Goal: Task Accomplishment & Management: Use online tool/utility

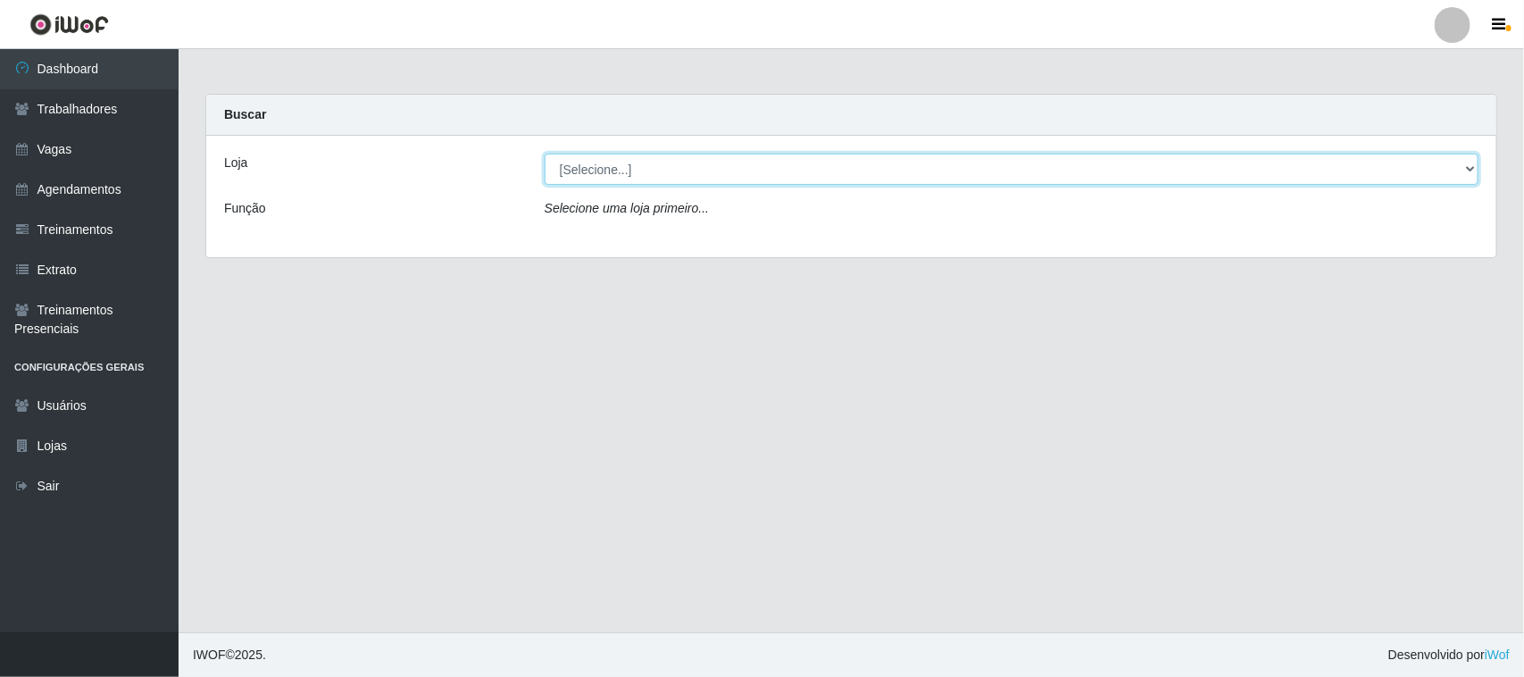
click at [1203, 177] on select "[Selecione...] Nordestão - Nova Parnamirim" at bounding box center [1012, 169] width 934 height 31
select select "382"
click at [545, 154] on select "[Selecione...] Nordestão - Nova Parnamirim" at bounding box center [1012, 169] width 934 height 31
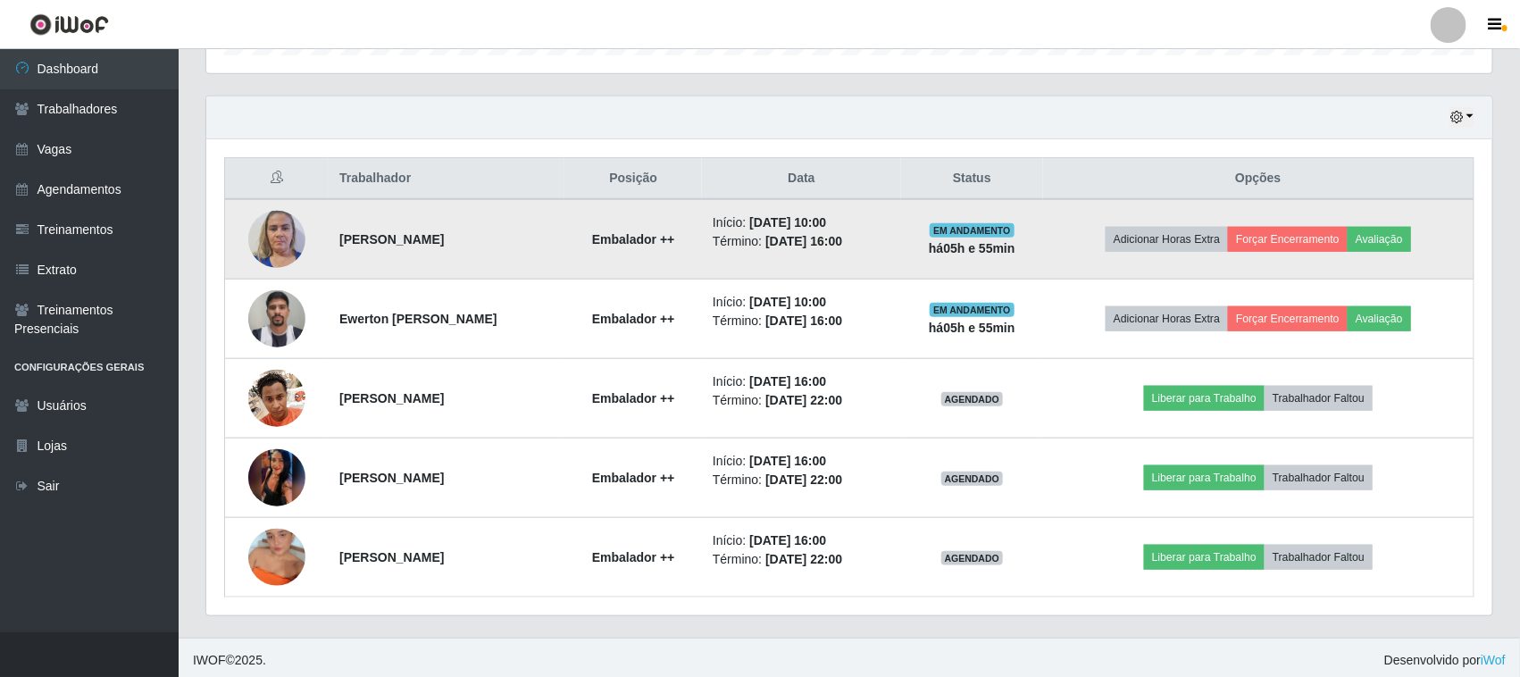
scroll to position [590, 0]
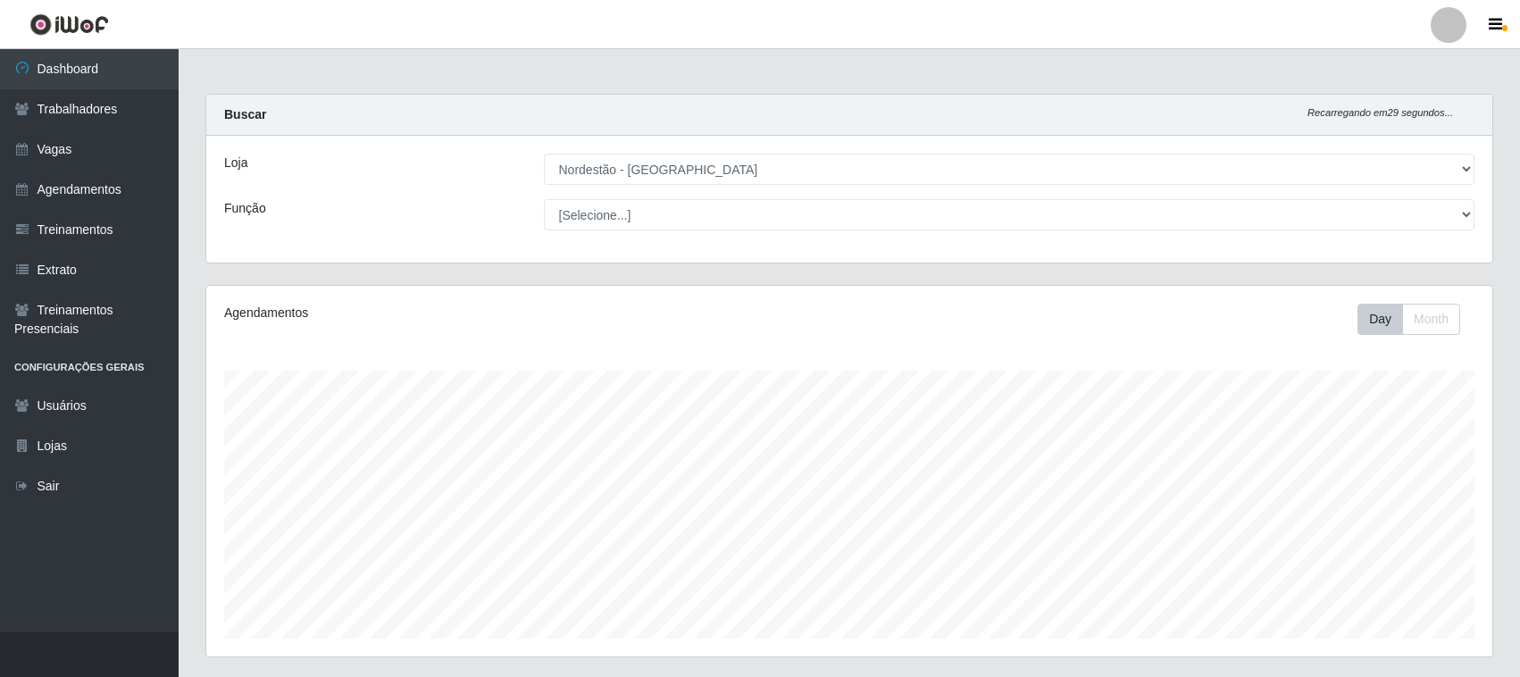
select select "382"
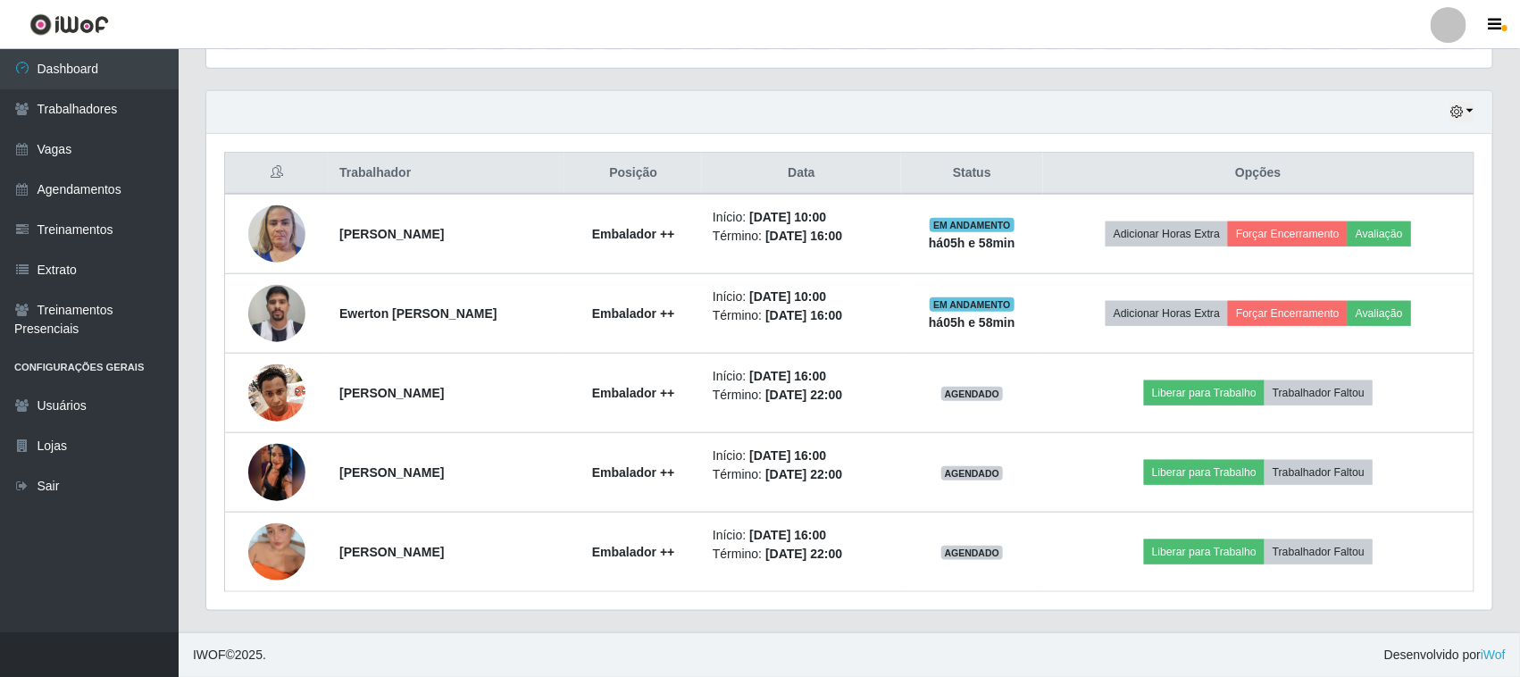
scroll to position [371, 1286]
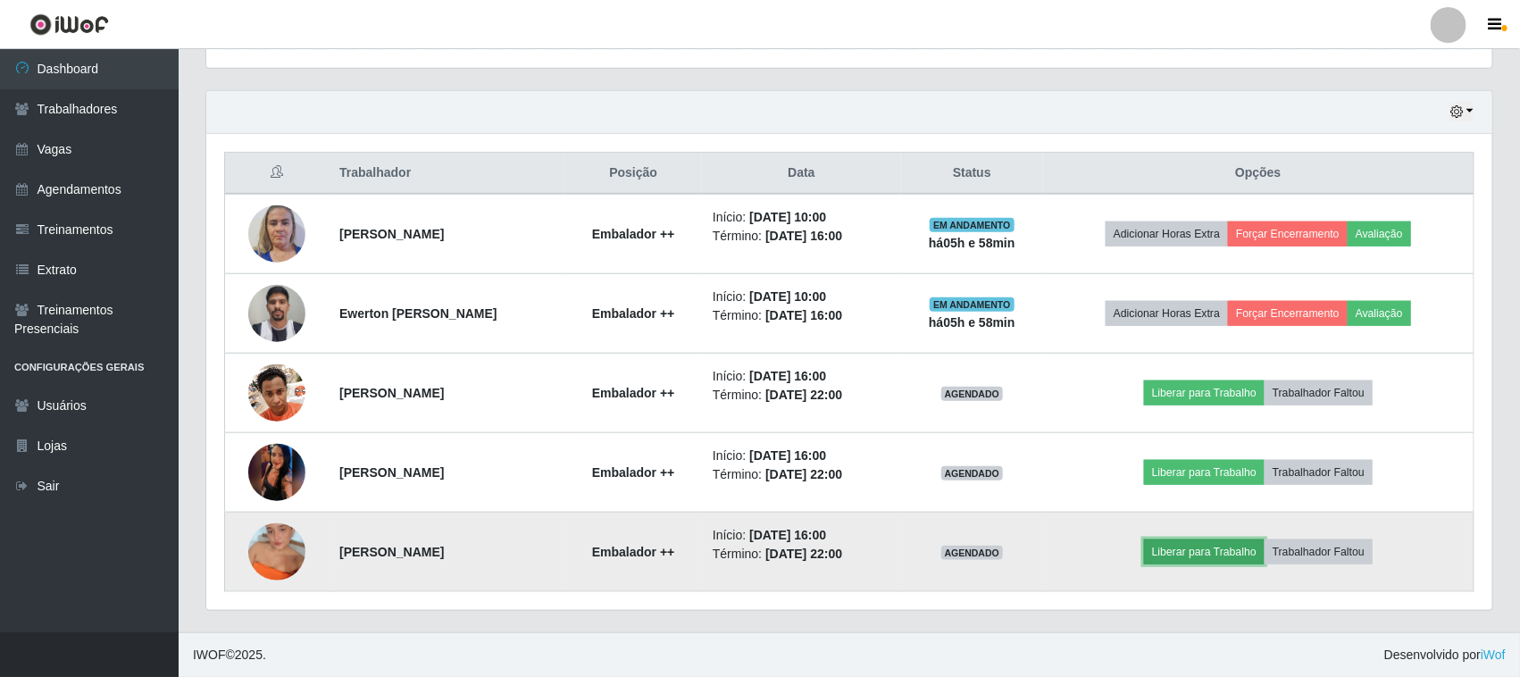
click at [1221, 558] on button "Liberar para Trabalho" at bounding box center [1204, 551] width 121 height 25
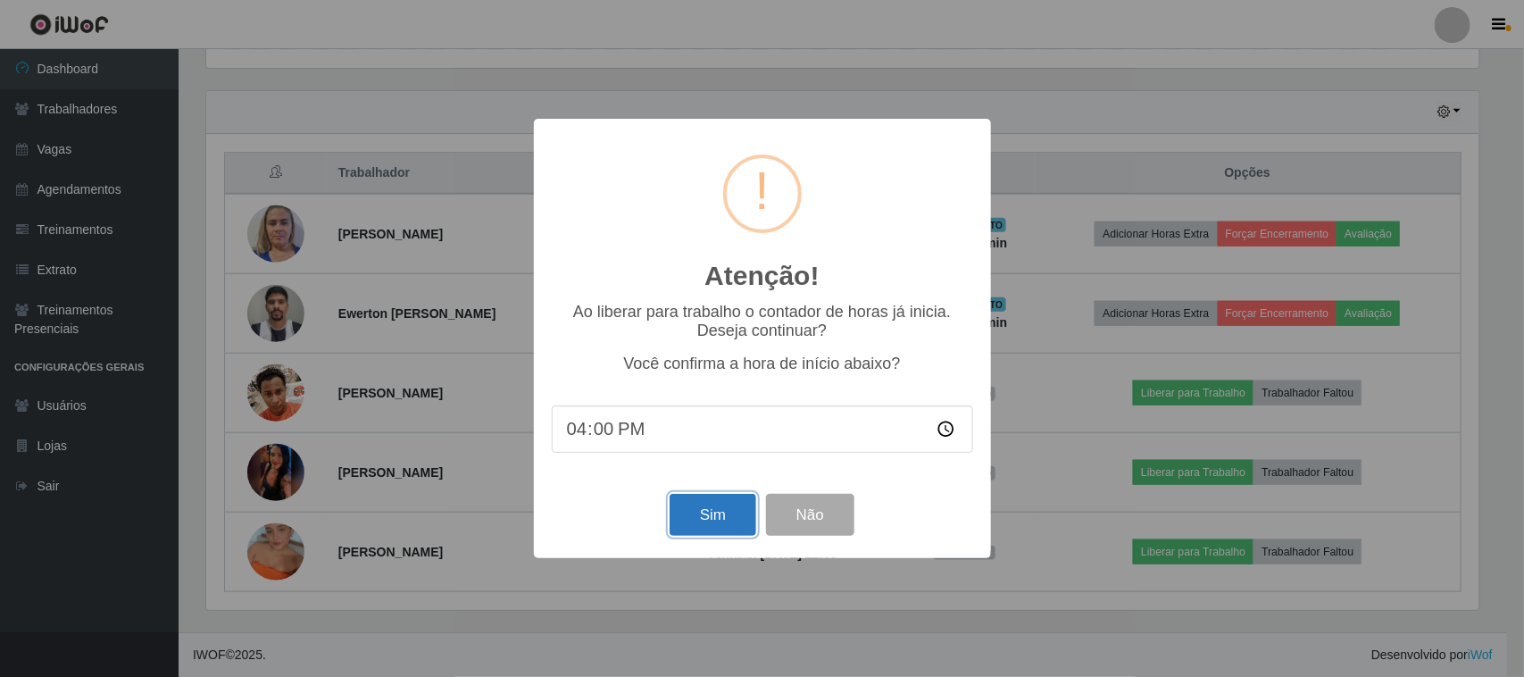
click at [707, 505] on button "Sim" at bounding box center [713, 515] width 87 height 42
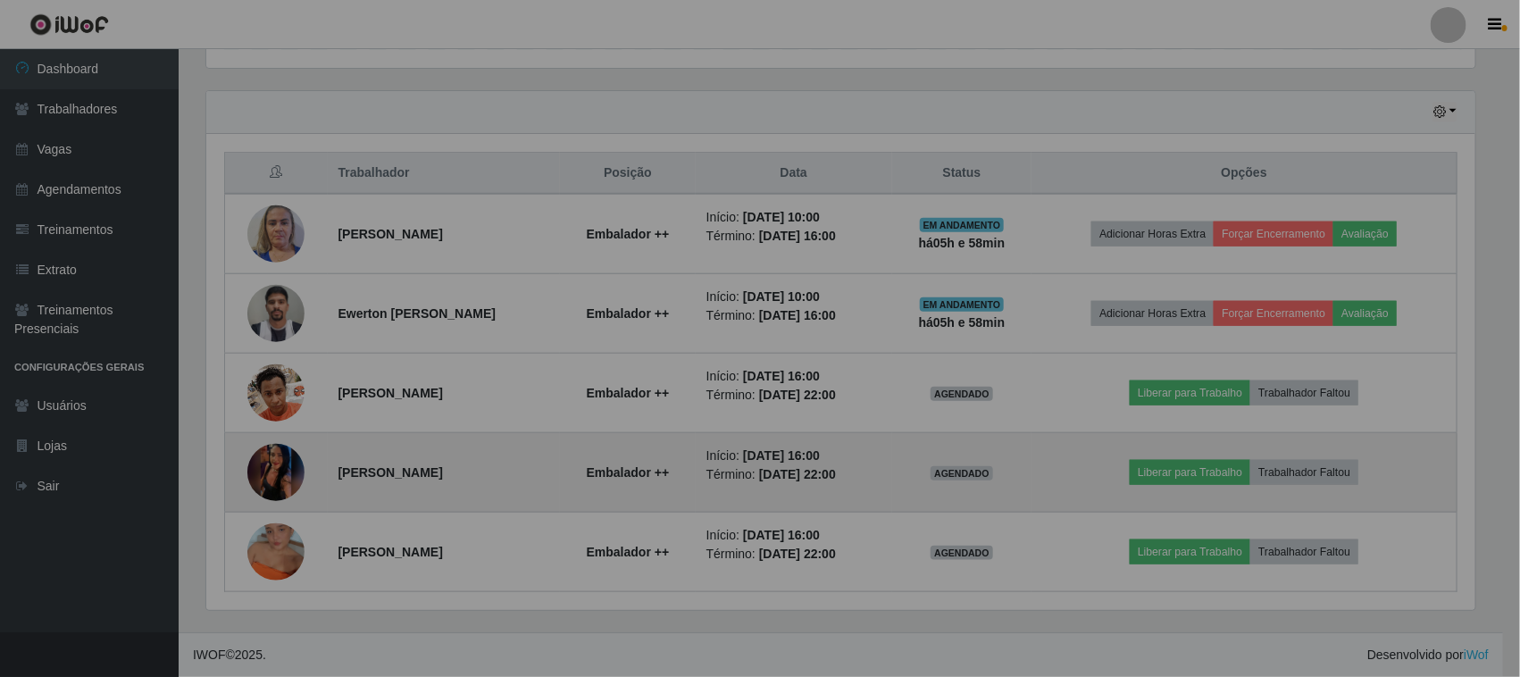
scroll to position [371, 1286]
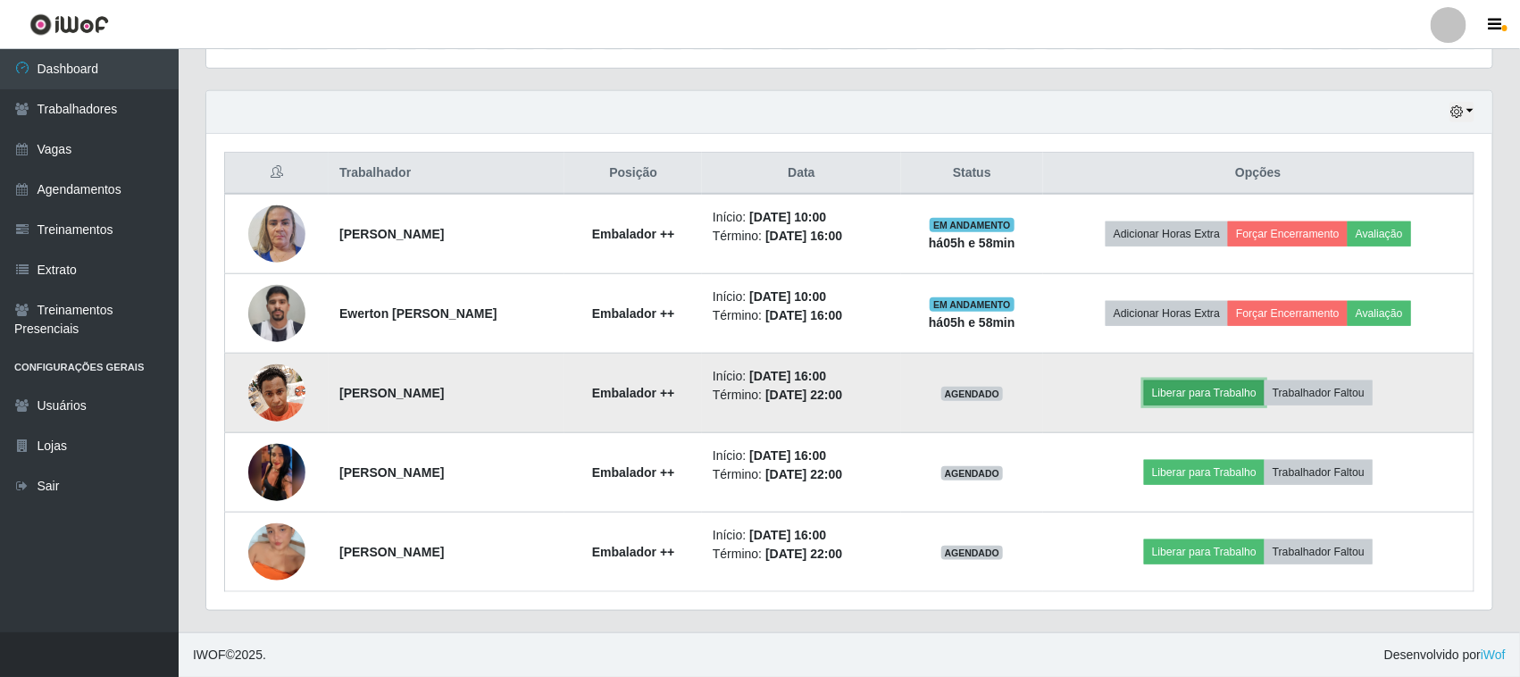
click at [1192, 399] on button "Liberar para Trabalho" at bounding box center [1204, 392] width 121 height 25
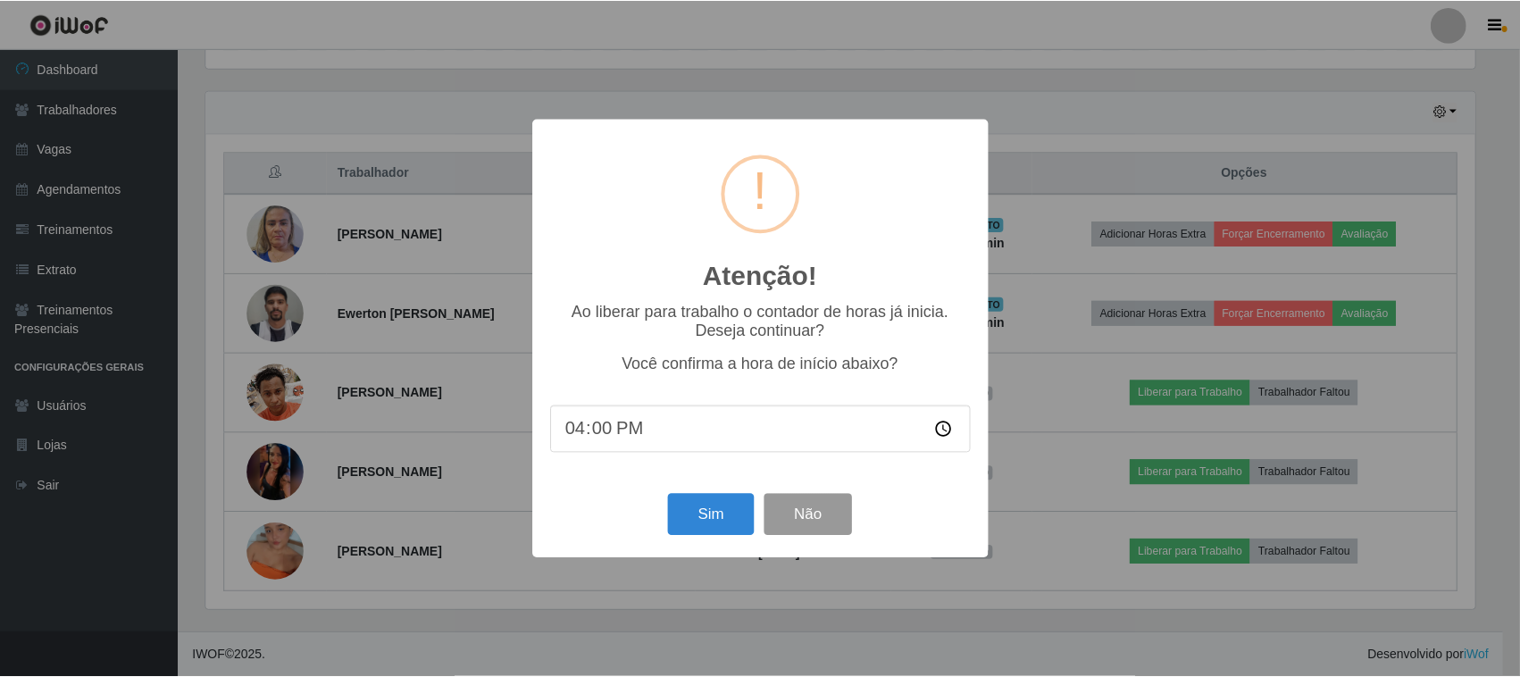
scroll to position [193, 0]
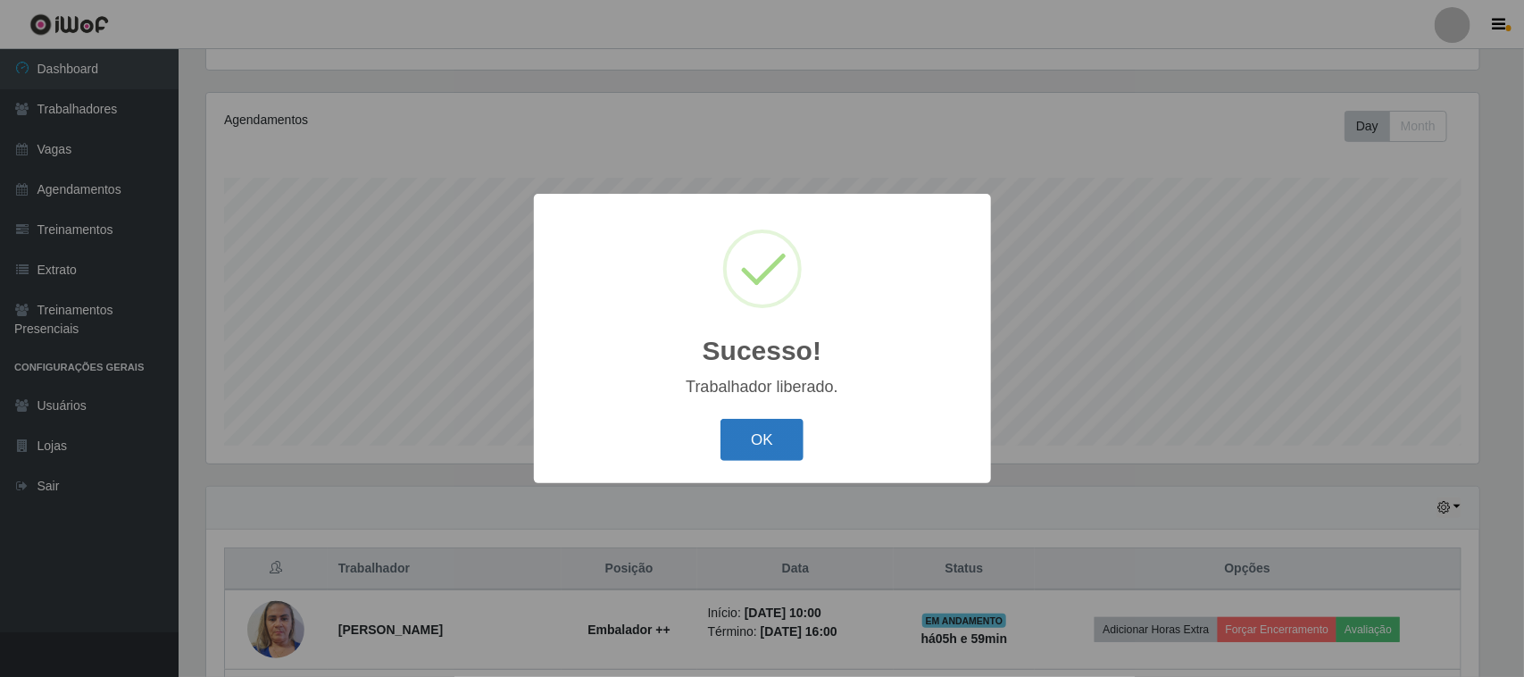
click at [796, 438] on button "OK" at bounding box center [762, 440] width 83 height 42
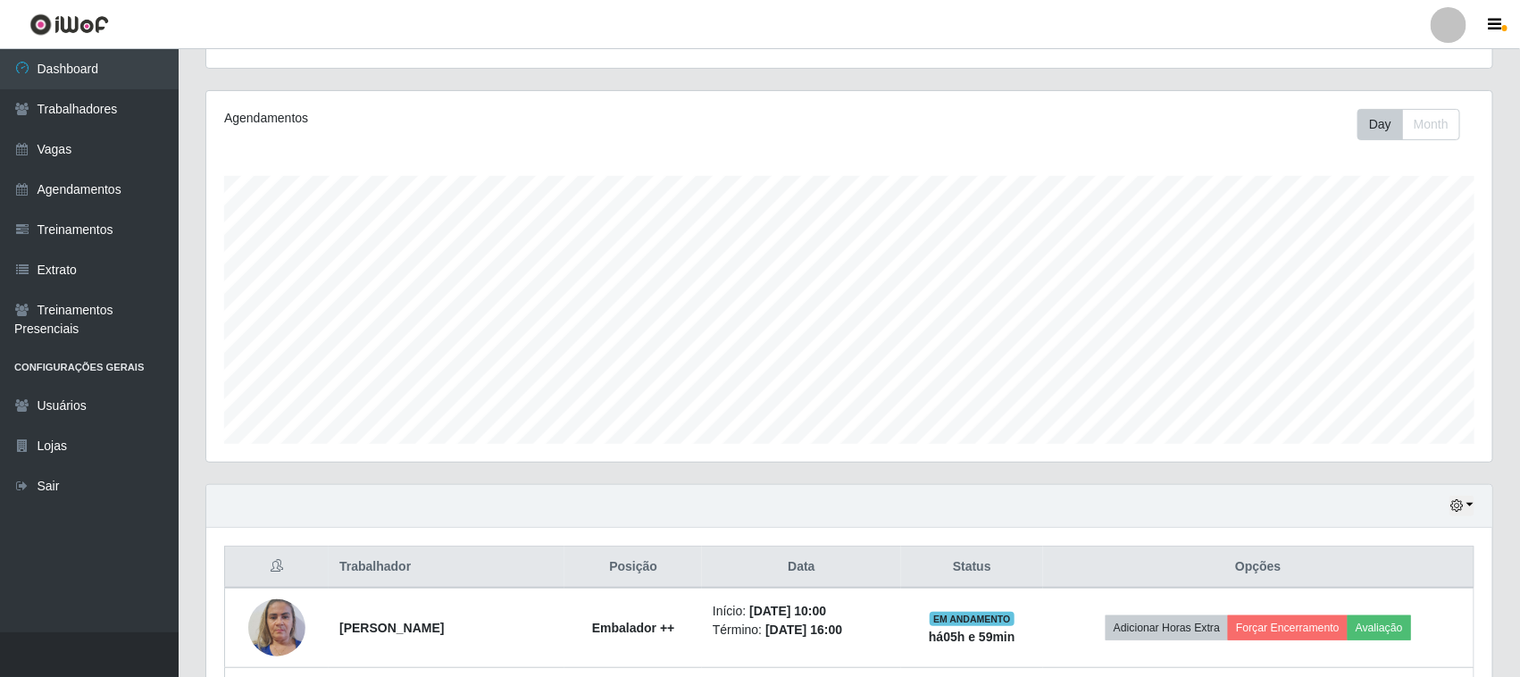
scroll to position [590, 0]
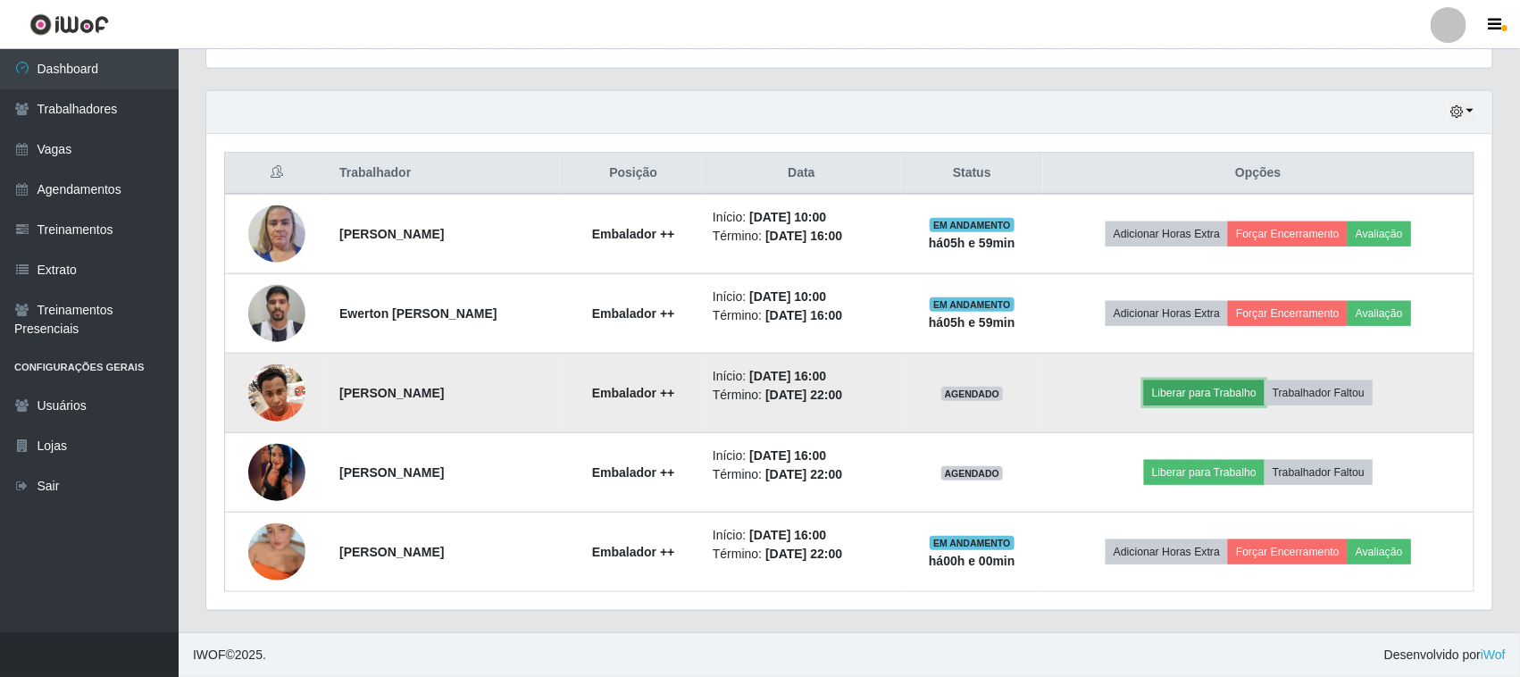
click at [1189, 402] on button "Liberar para Trabalho" at bounding box center [1204, 392] width 121 height 25
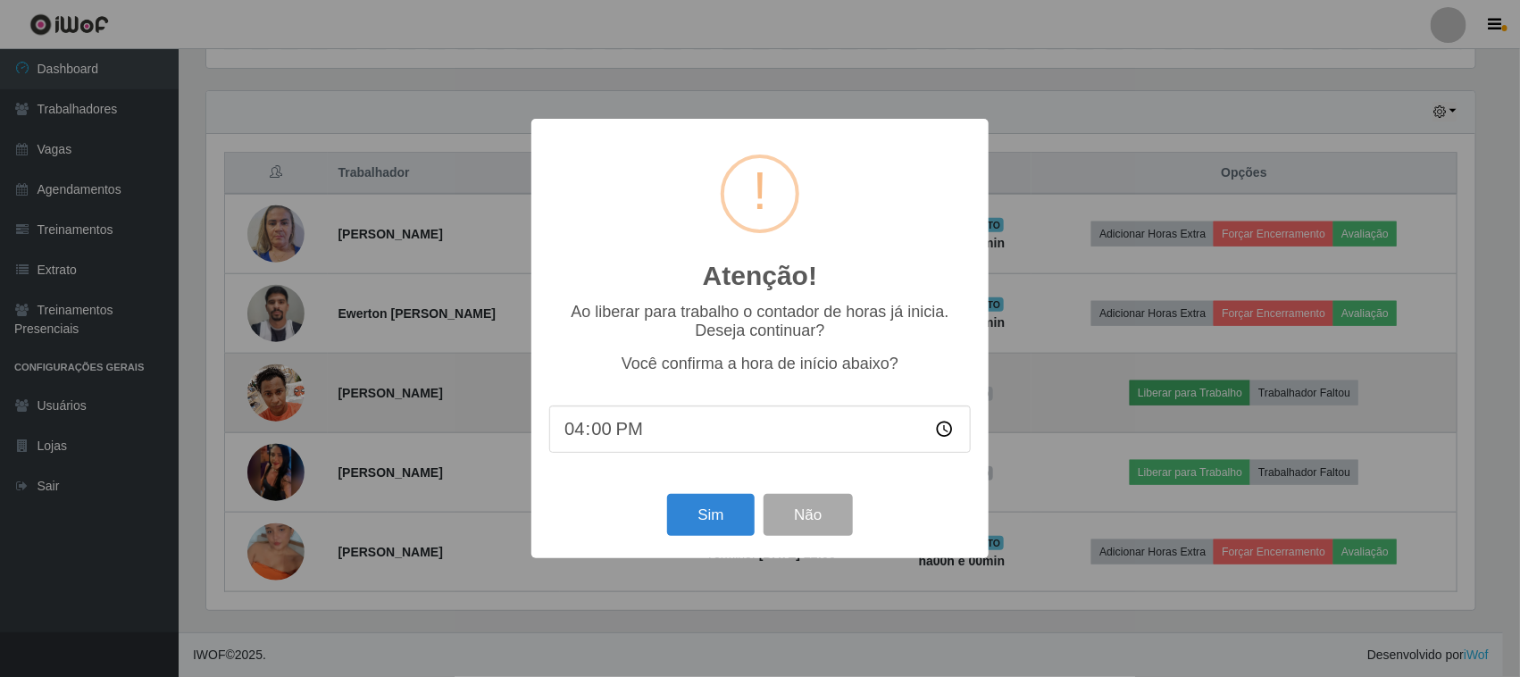
scroll to position [371, 1273]
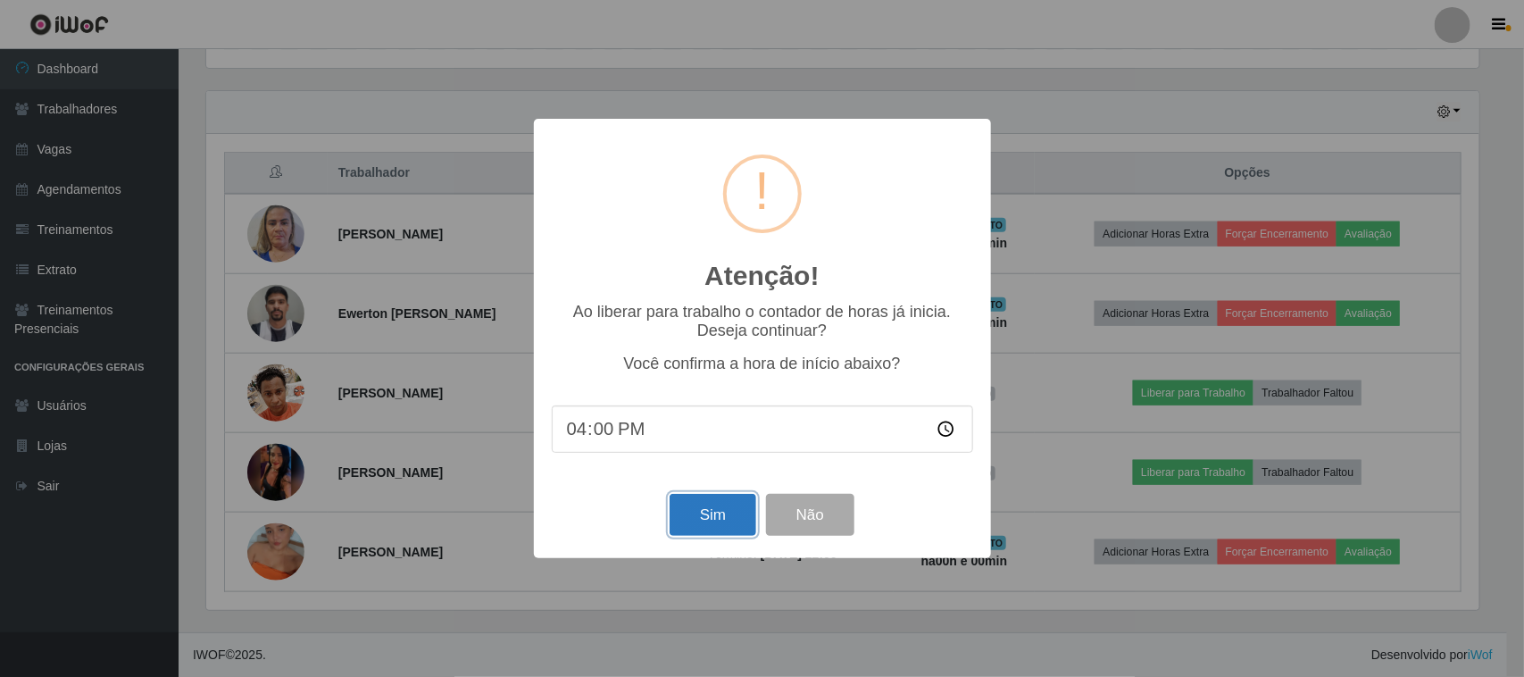
click at [698, 515] on button "Sim" at bounding box center [713, 515] width 87 height 42
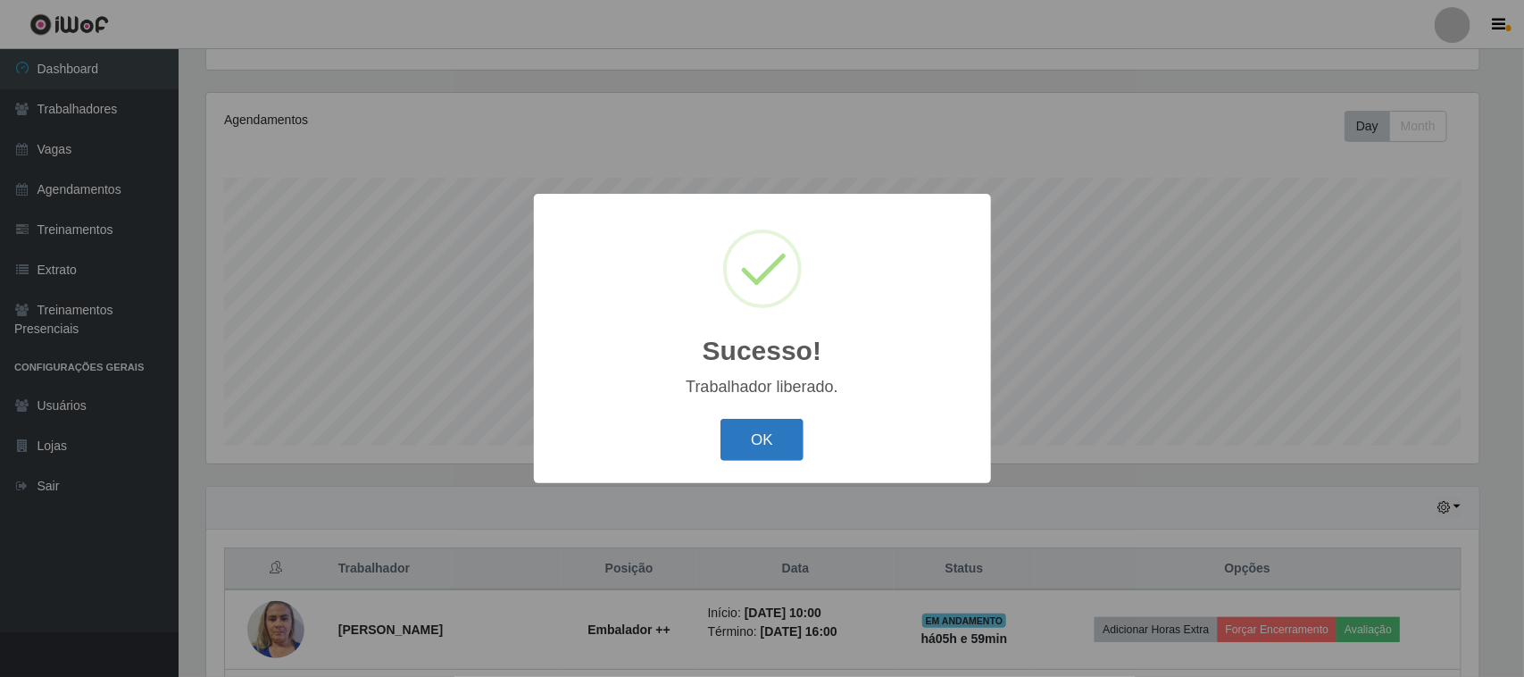
click at [777, 421] on button "OK" at bounding box center [762, 440] width 83 height 42
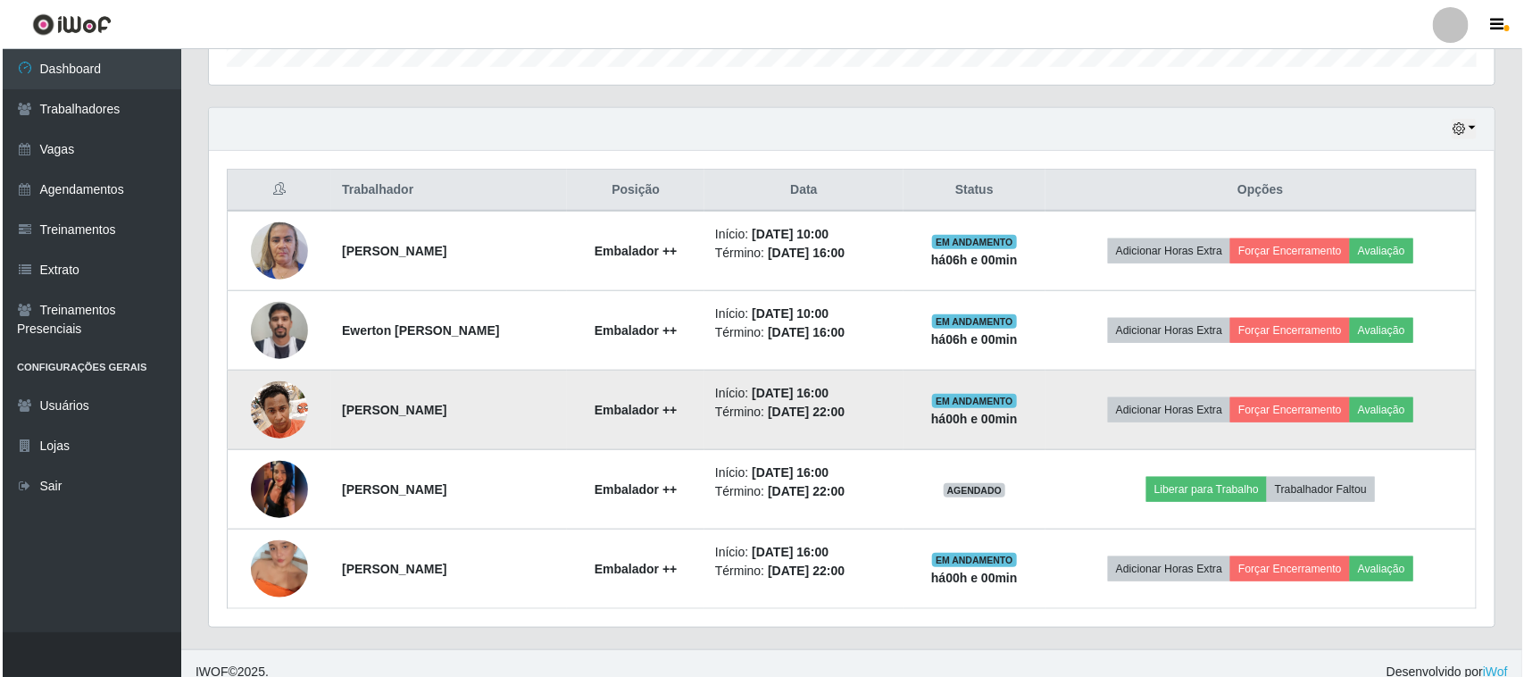
scroll to position [590, 0]
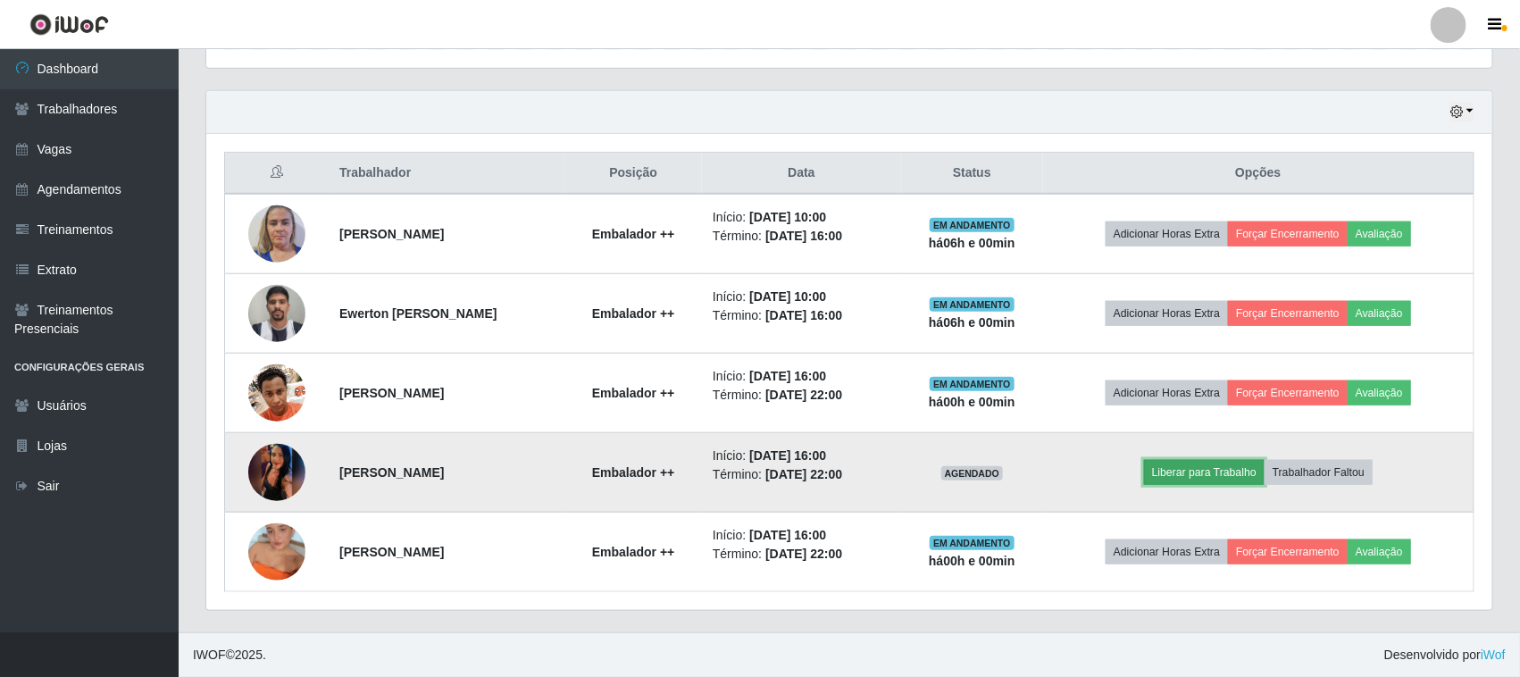
click at [1219, 474] on button "Liberar para Trabalho" at bounding box center [1204, 472] width 121 height 25
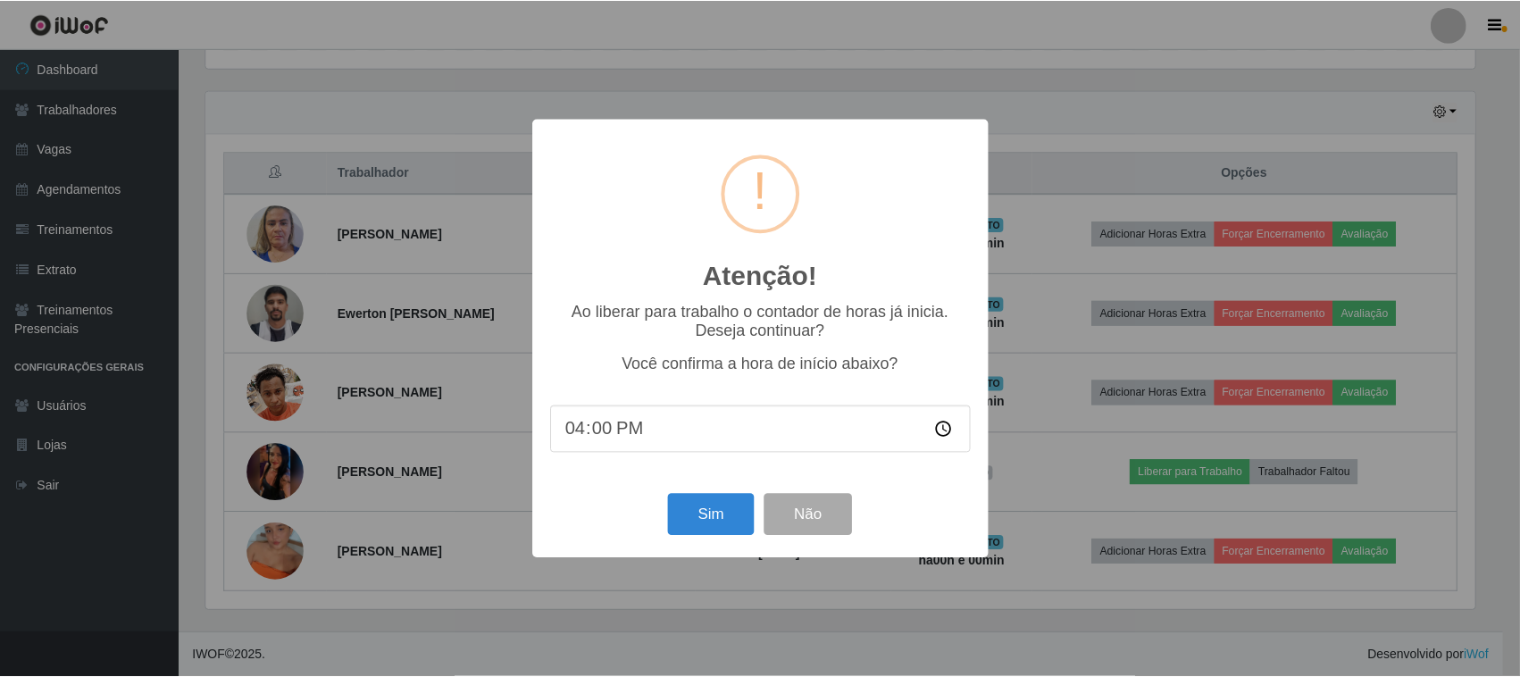
scroll to position [371, 1273]
click at [716, 518] on button "Sim" at bounding box center [713, 515] width 87 height 42
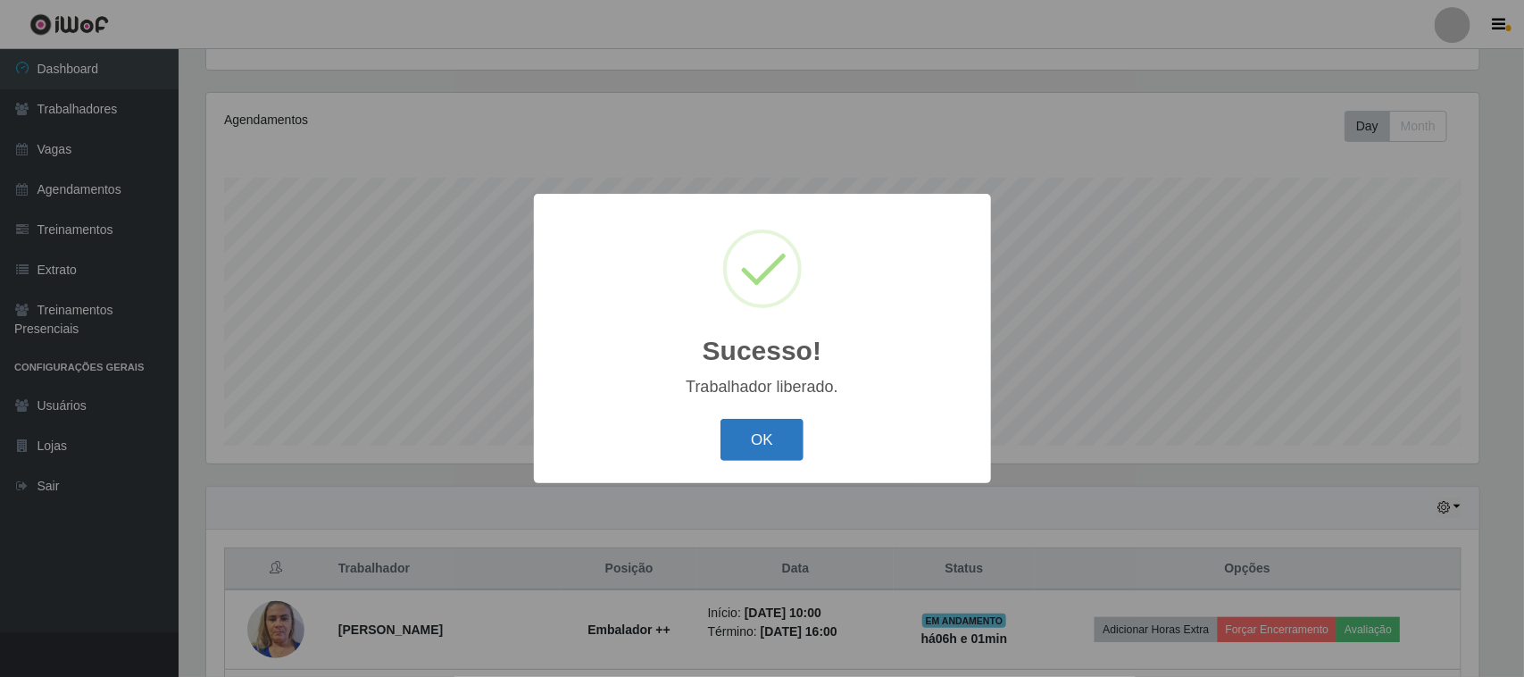
click at [768, 444] on button "OK" at bounding box center [762, 440] width 83 height 42
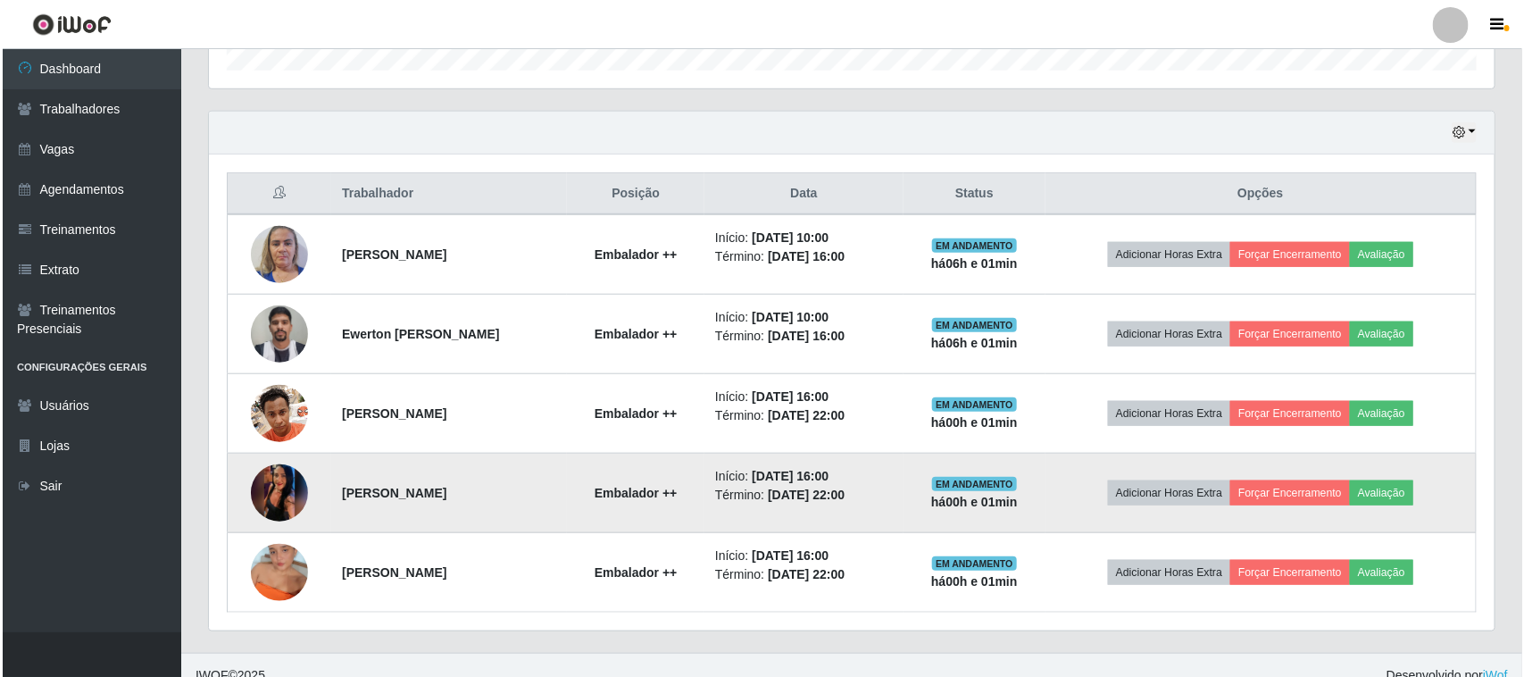
scroll to position [590, 0]
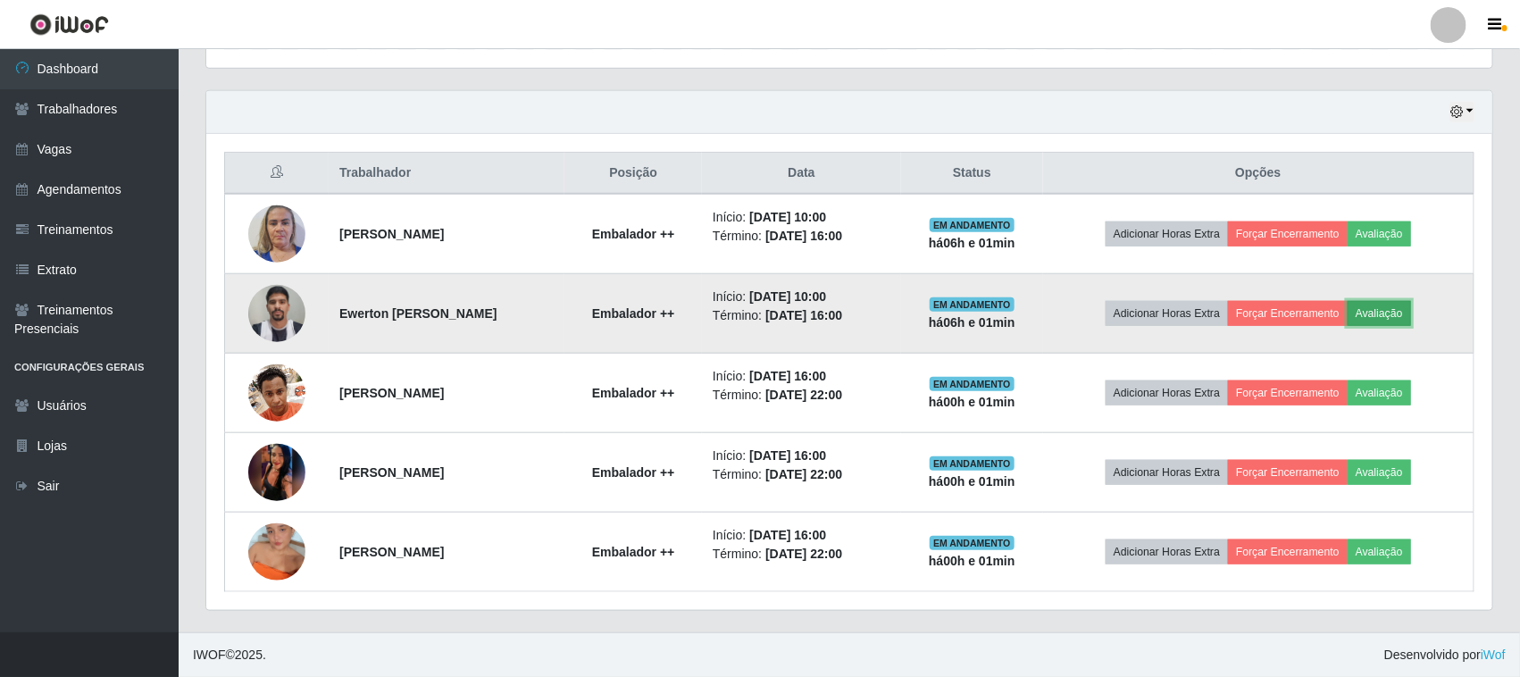
click at [1408, 317] on button "Avaliação" at bounding box center [1378, 313] width 63 height 25
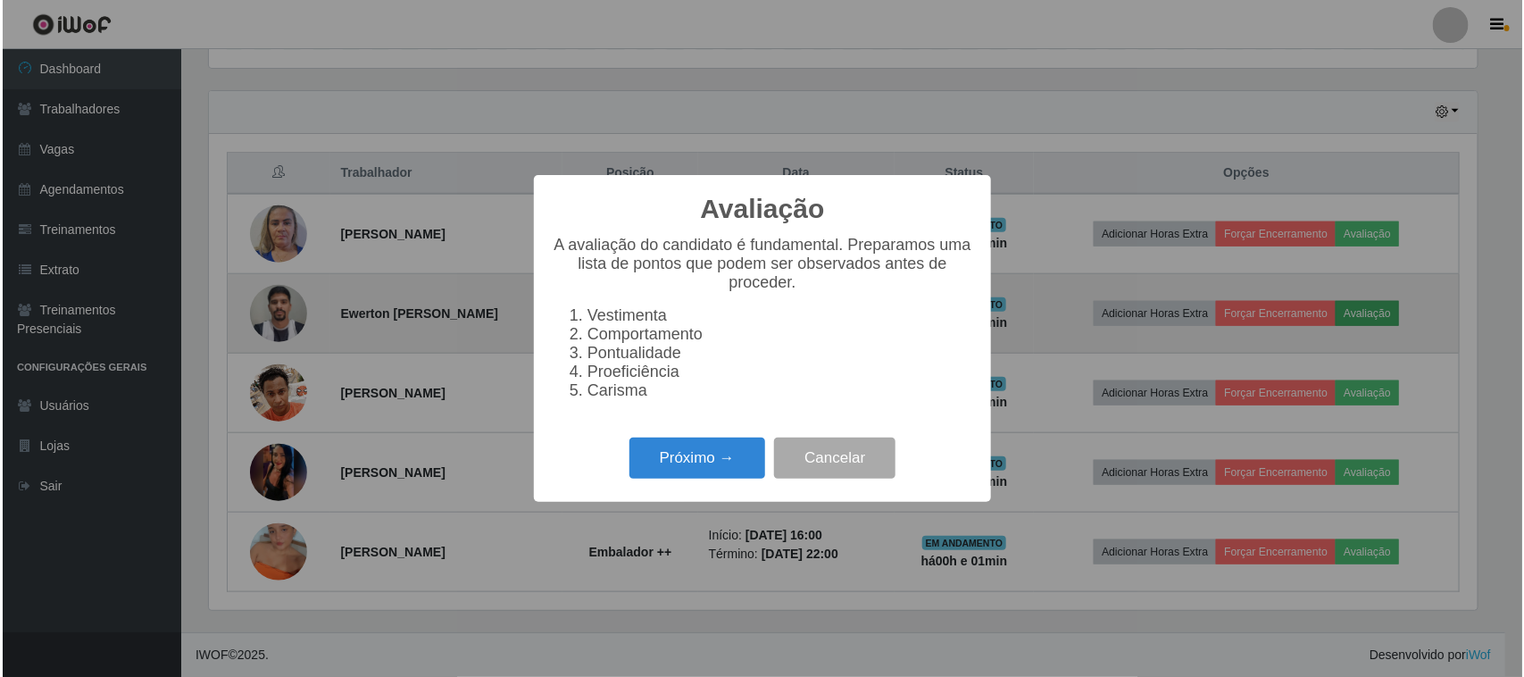
scroll to position [371, 1273]
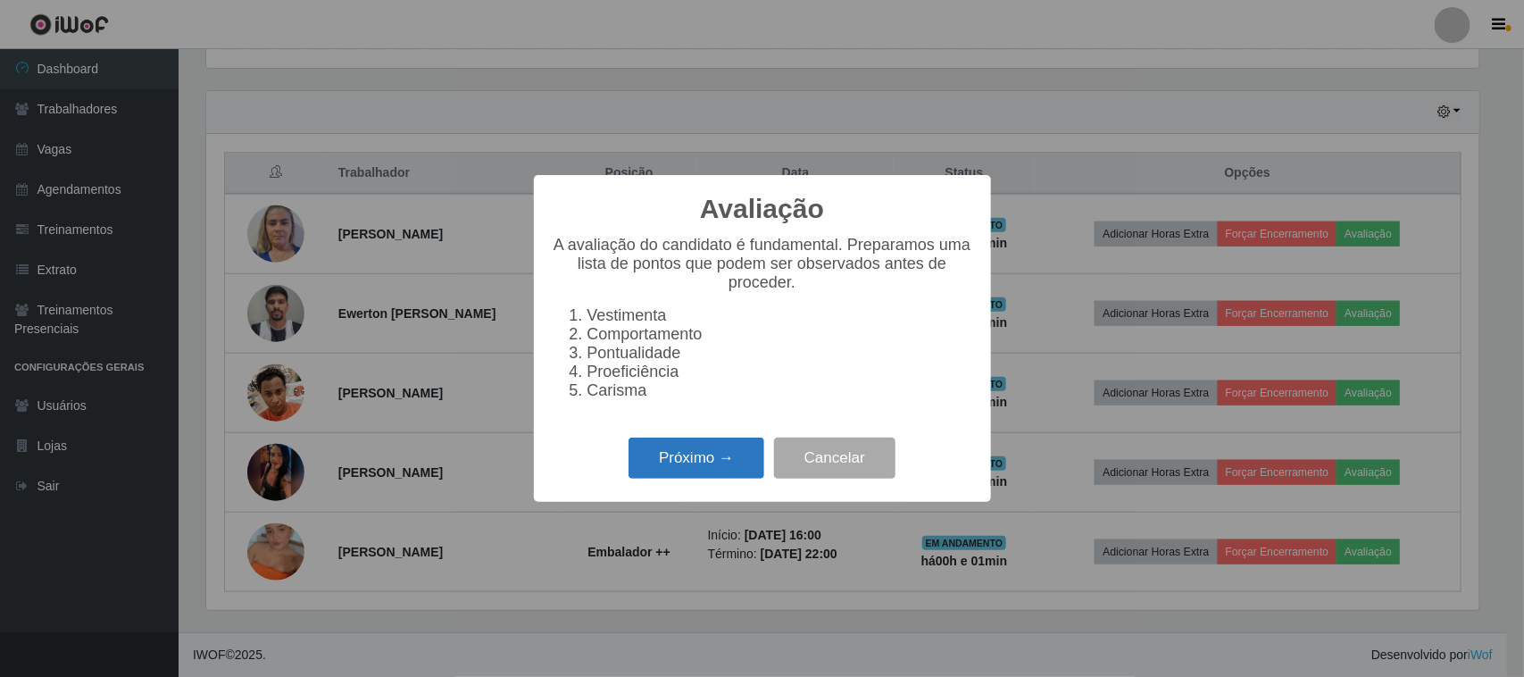
click at [686, 476] on button "Próximo →" at bounding box center [697, 459] width 136 height 42
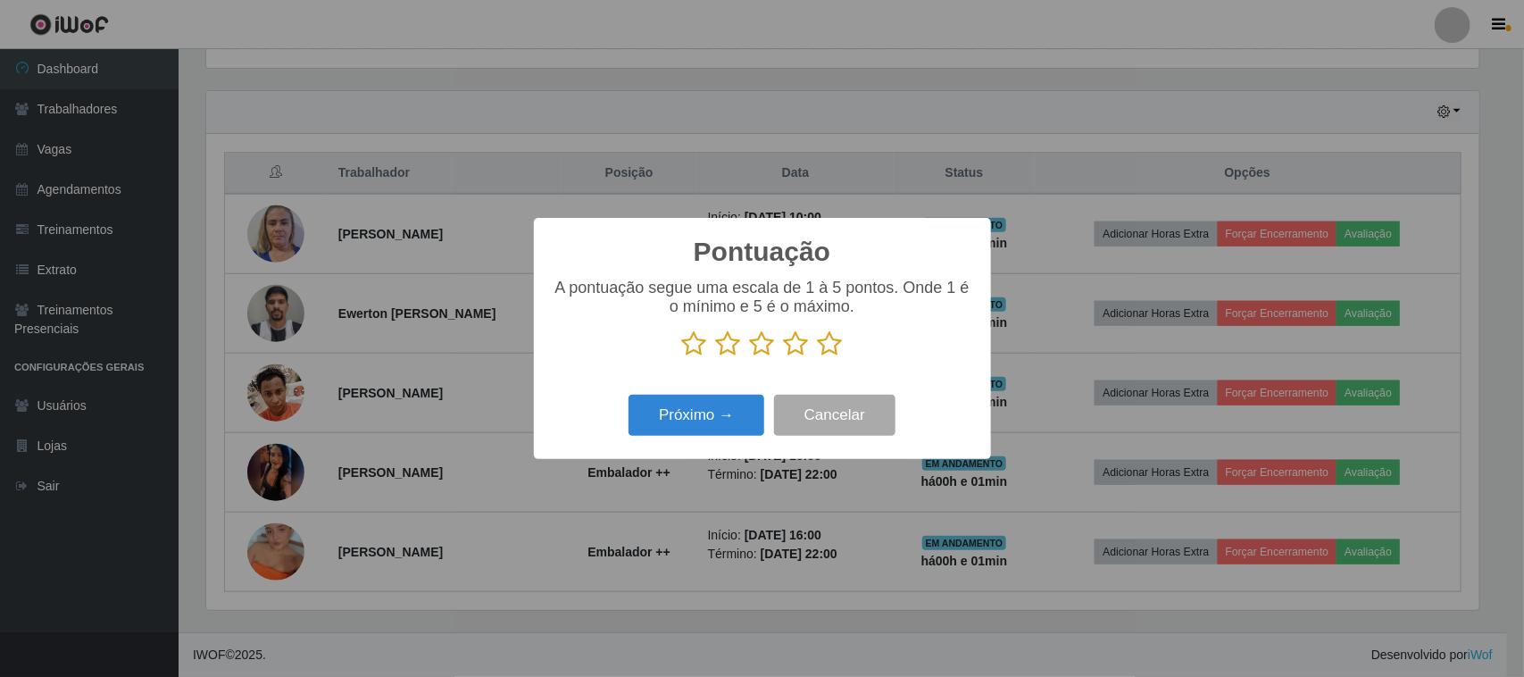
click at [838, 351] on icon at bounding box center [830, 343] width 25 height 27
click at [818, 357] on input "radio" at bounding box center [818, 357] width 0 height 0
click at [704, 415] on button "Próximo →" at bounding box center [697, 416] width 136 height 42
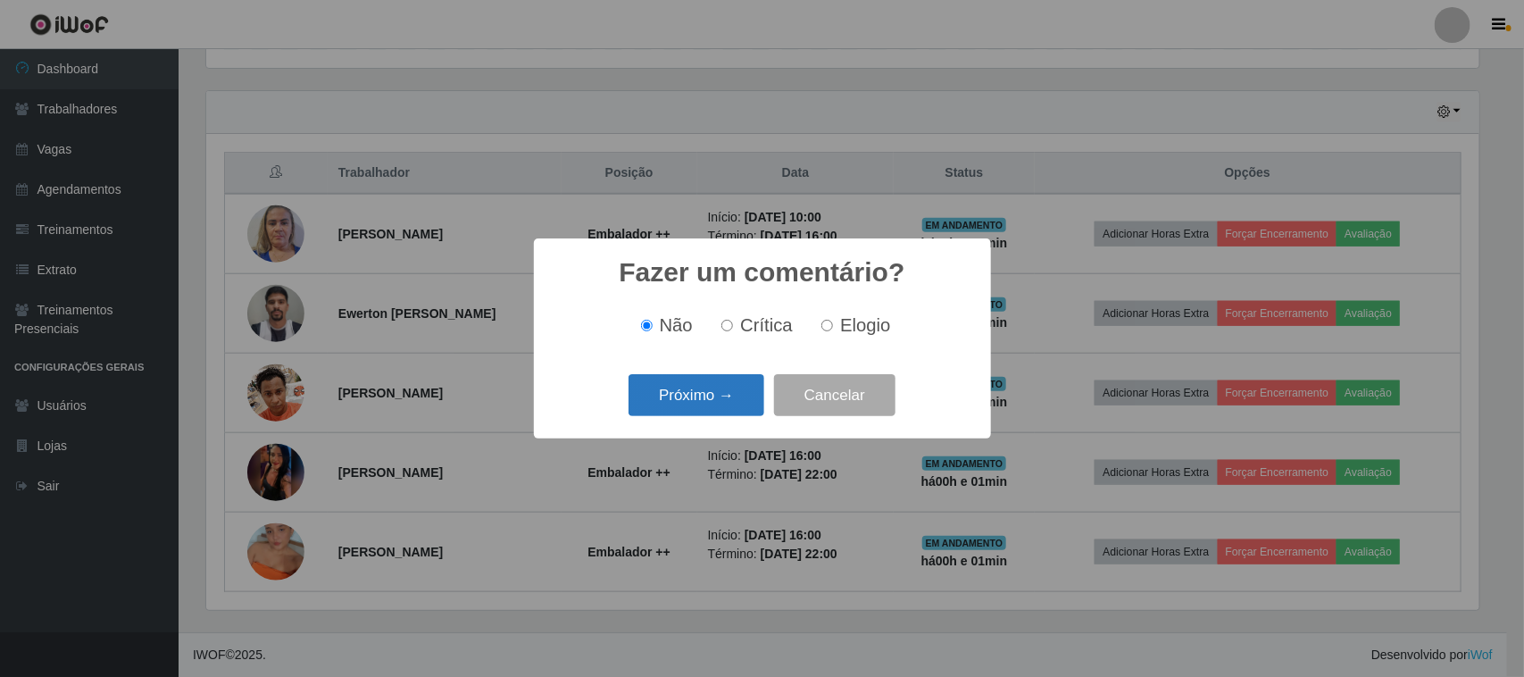
click at [746, 396] on button "Próximo →" at bounding box center [697, 395] width 136 height 42
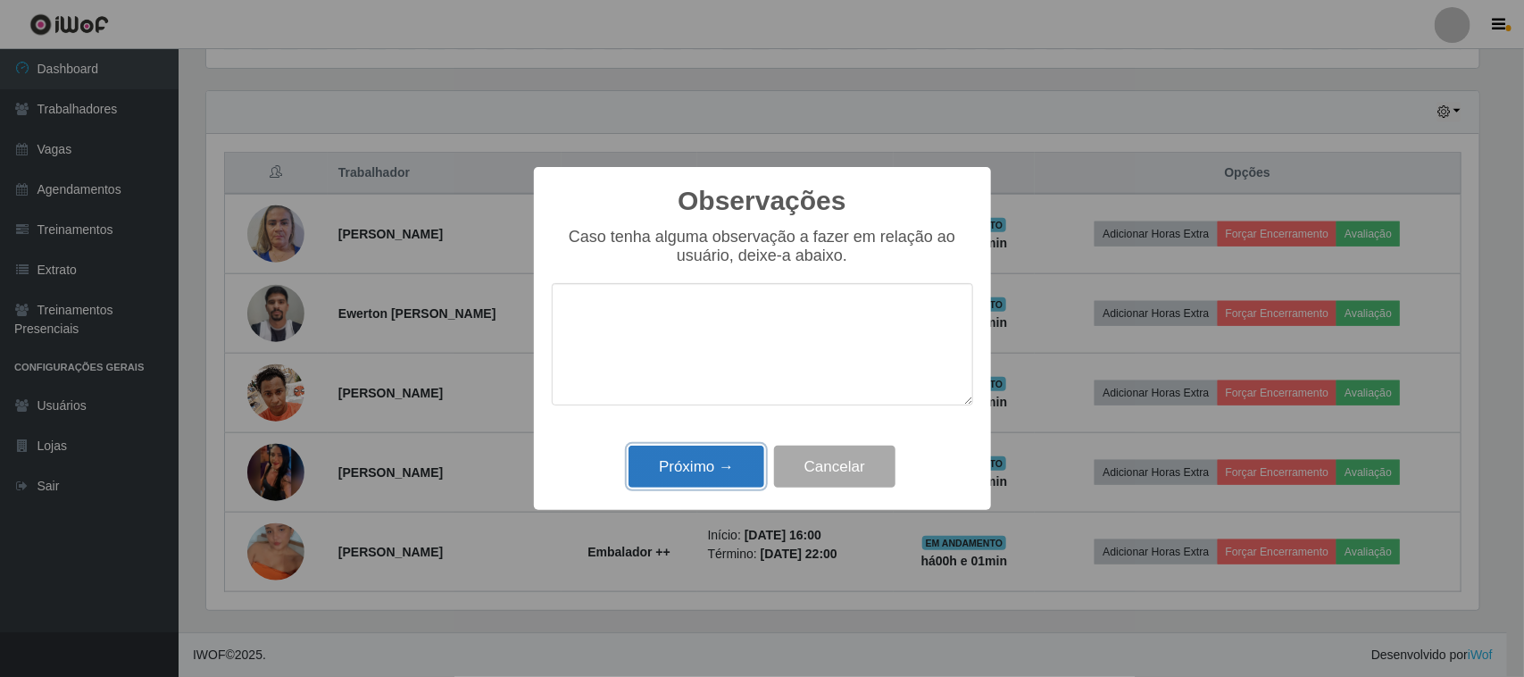
click at [734, 456] on button "Próximo →" at bounding box center [697, 467] width 136 height 42
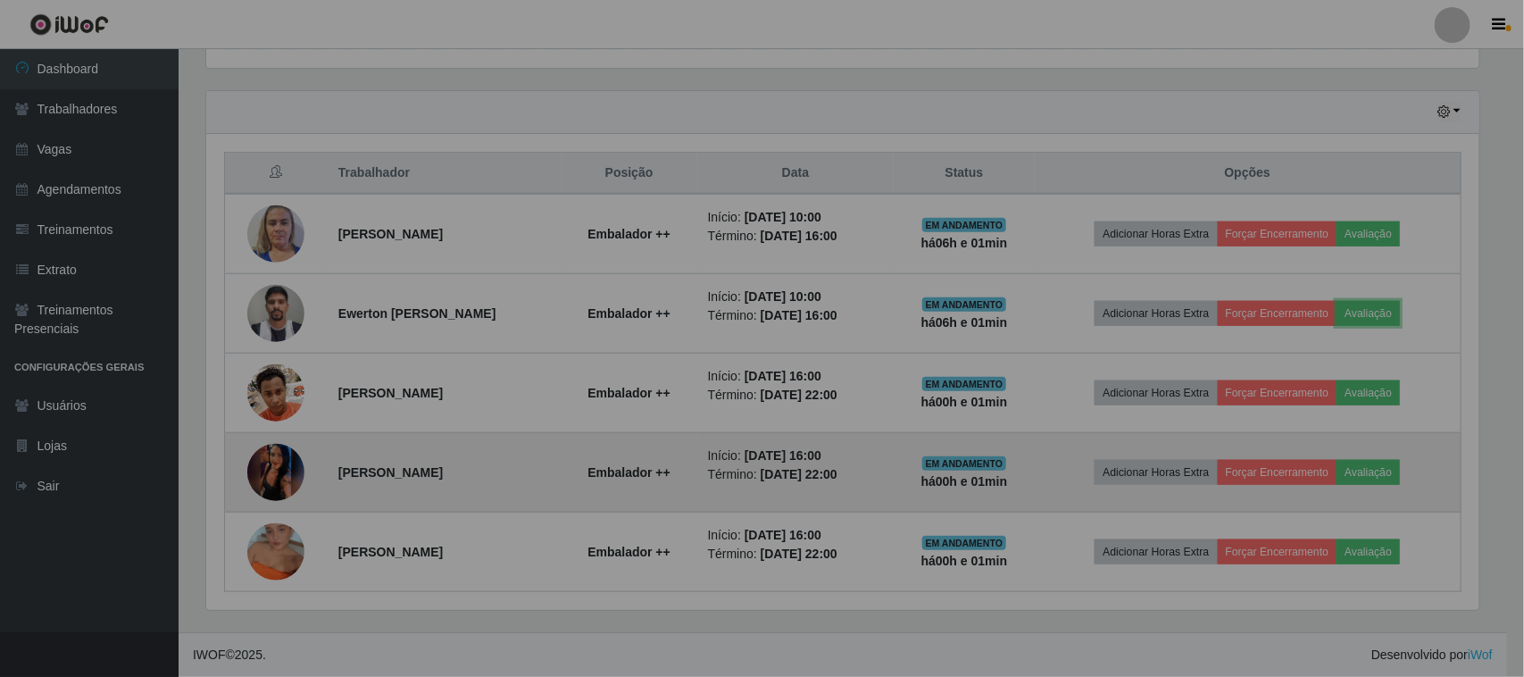
scroll to position [371, 1286]
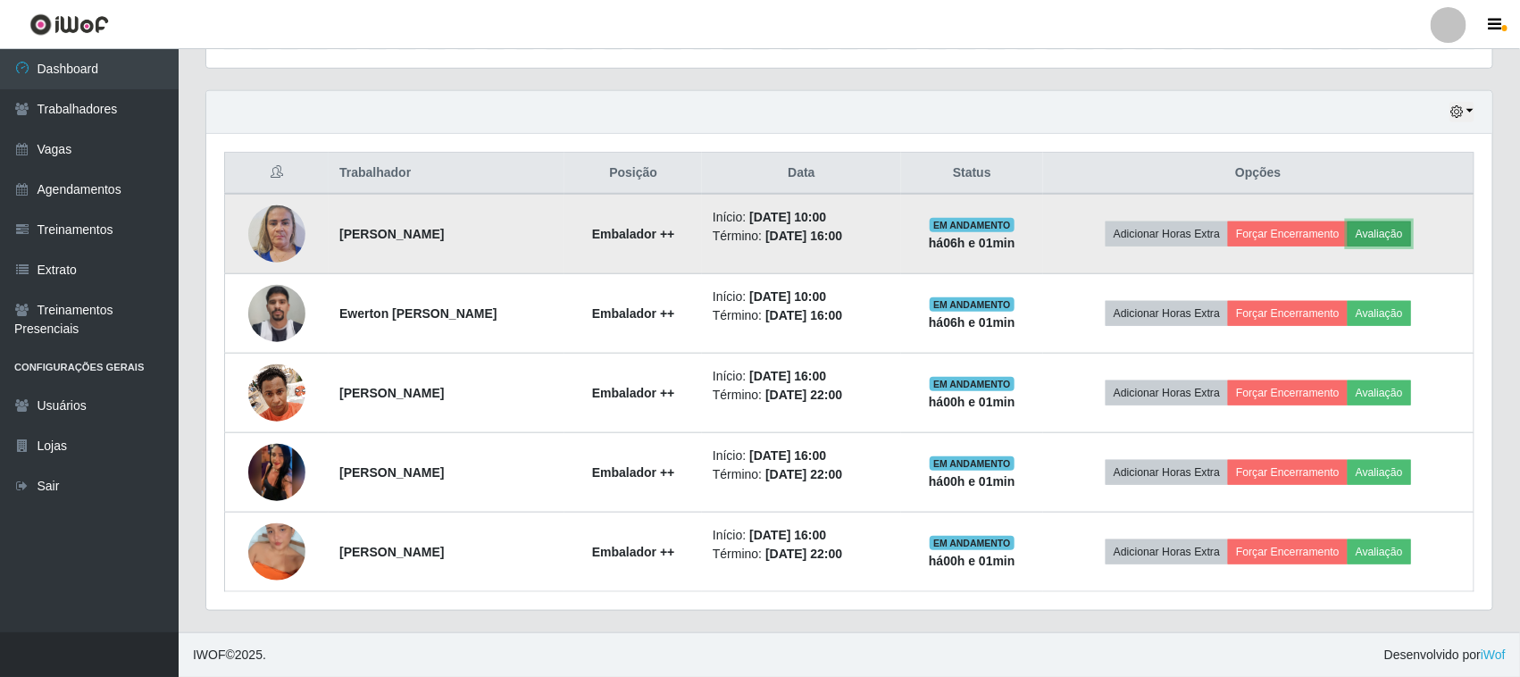
click at [1391, 241] on button "Avaliação" at bounding box center [1378, 233] width 63 height 25
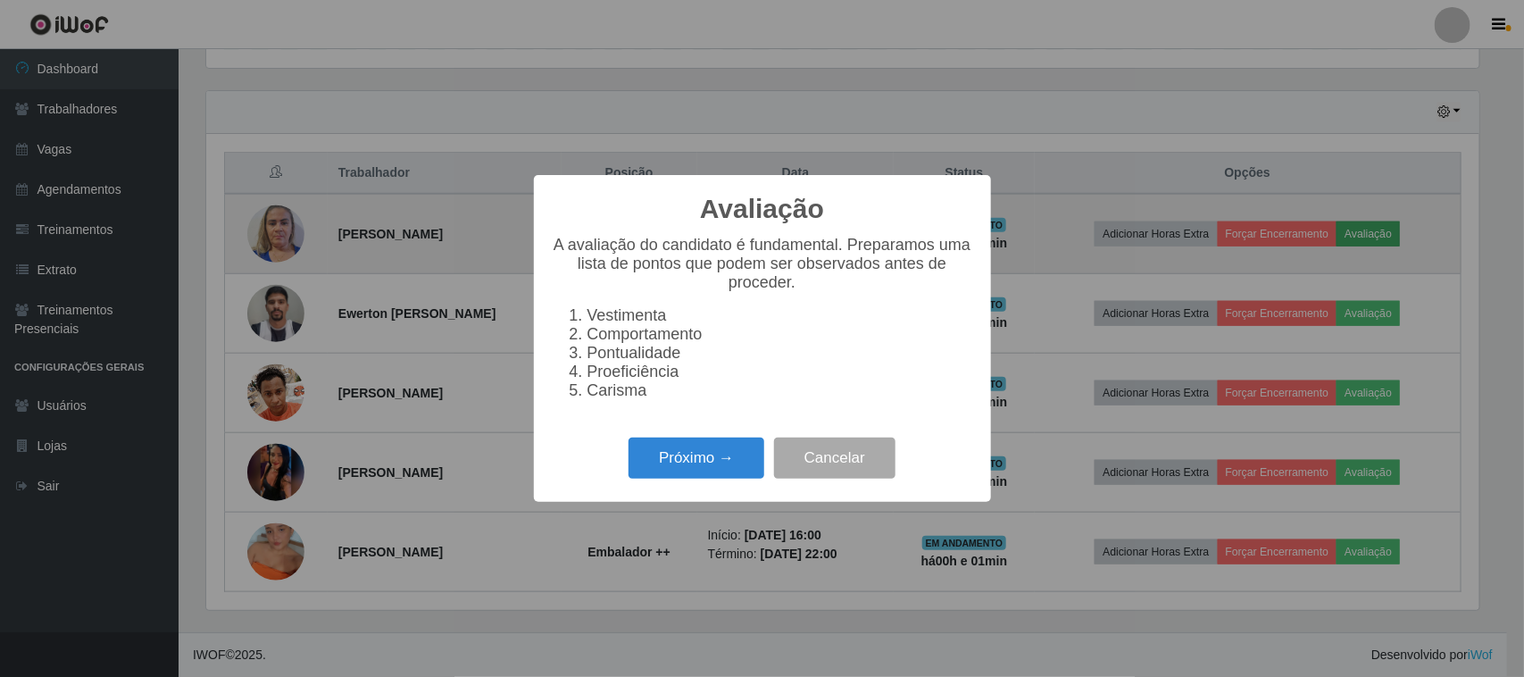
scroll to position [371, 1273]
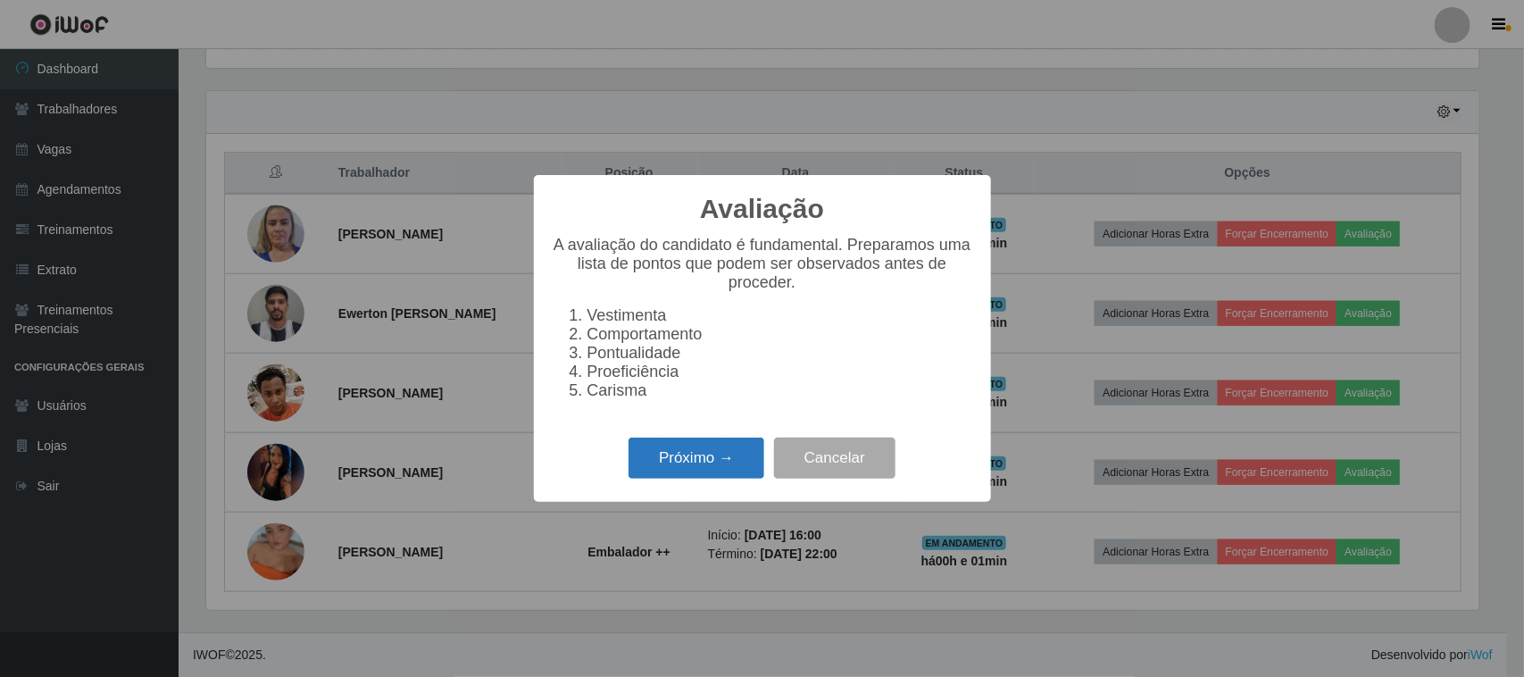
click at [671, 479] on button "Próximo →" at bounding box center [697, 459] width 136 height 42
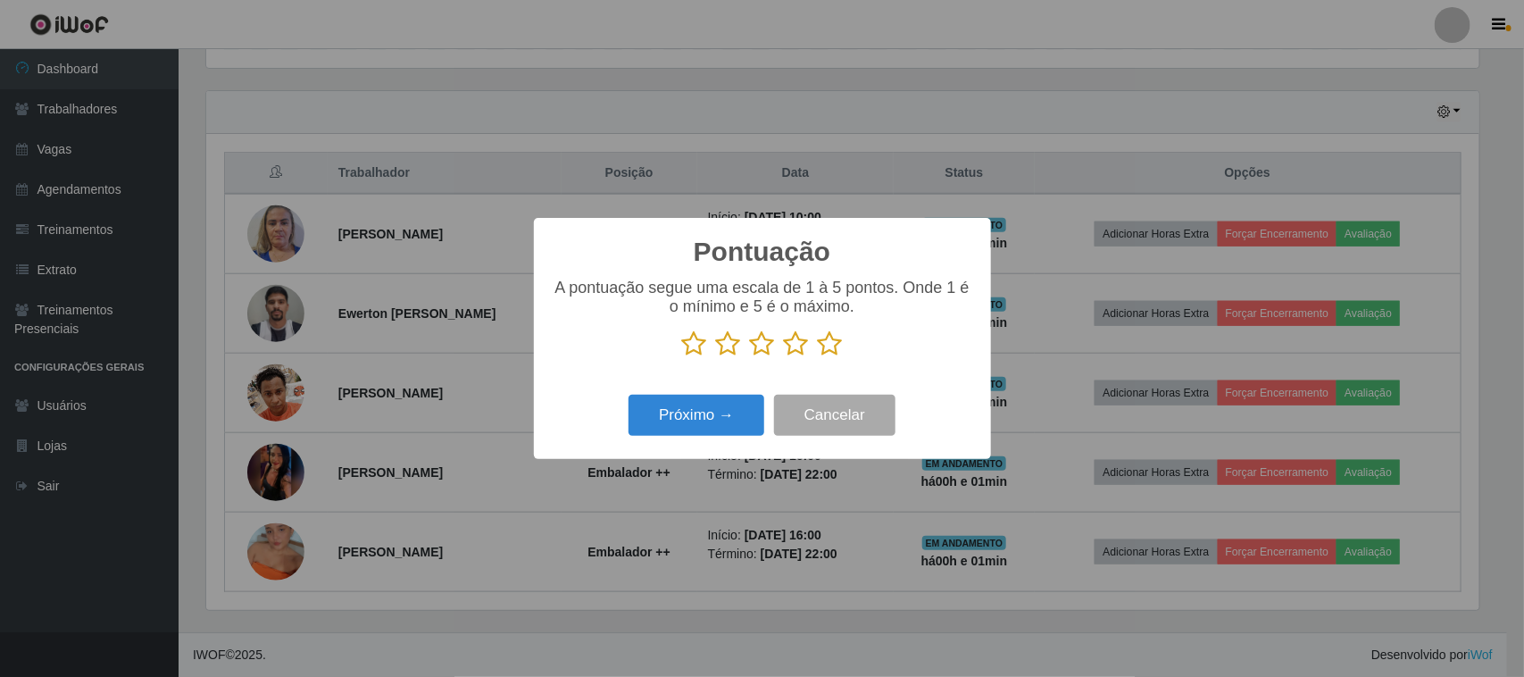
click at [838, 331] on div "A pontuação segue uma escala de 1 à 5 pontos. Onde 1 é o mínimo e 5 é o máximo." at bounding box center [762, 318] width 421 height 79
click at [829, 354] on icon at bounding box center [830, 343] width 25 height 27
click at [818, 357] on input "radio" at bounding box center [818, 357] width 0 height 0
click at [702, 416] on button "Próximo →" at bounding box center [697, 416] width 136 height 42
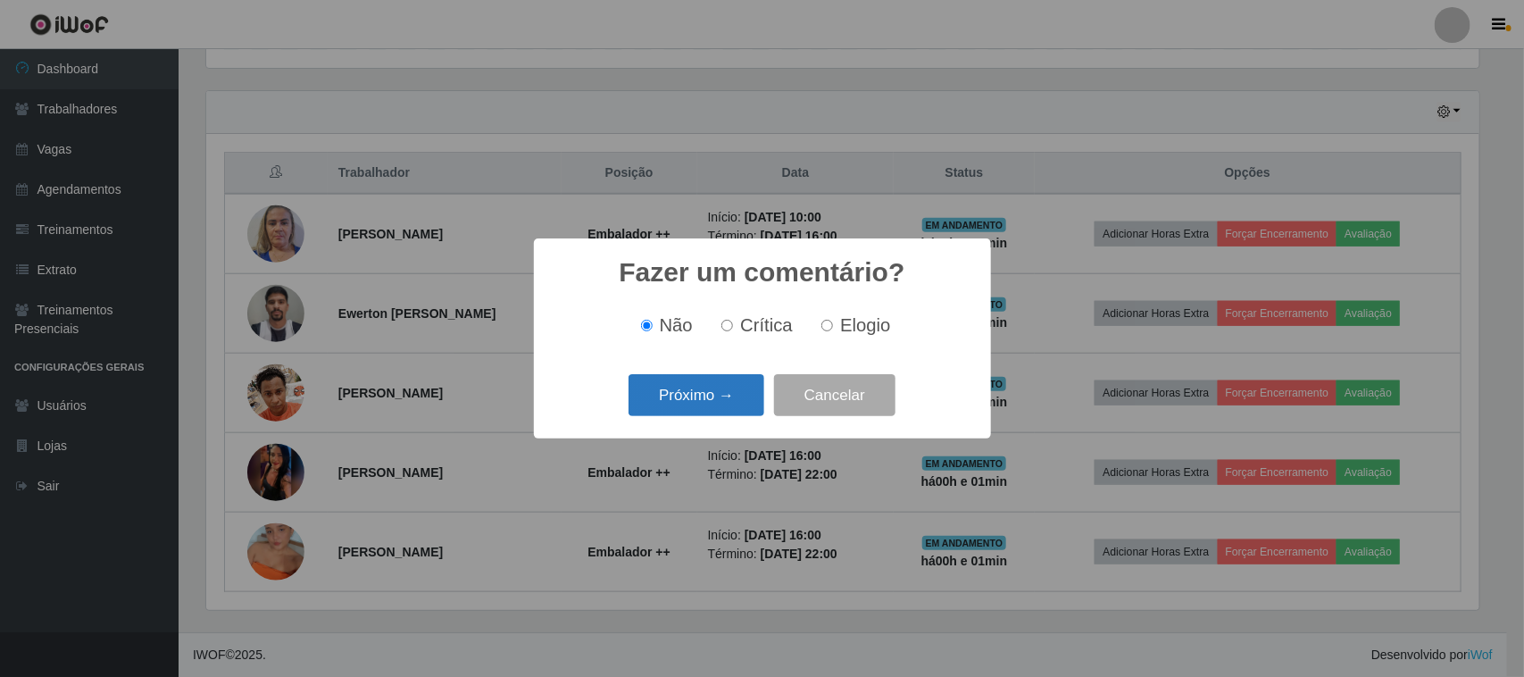
click at [704, 393] on button "Próximo →" at bounding box center [697, 395] width 136 height 42
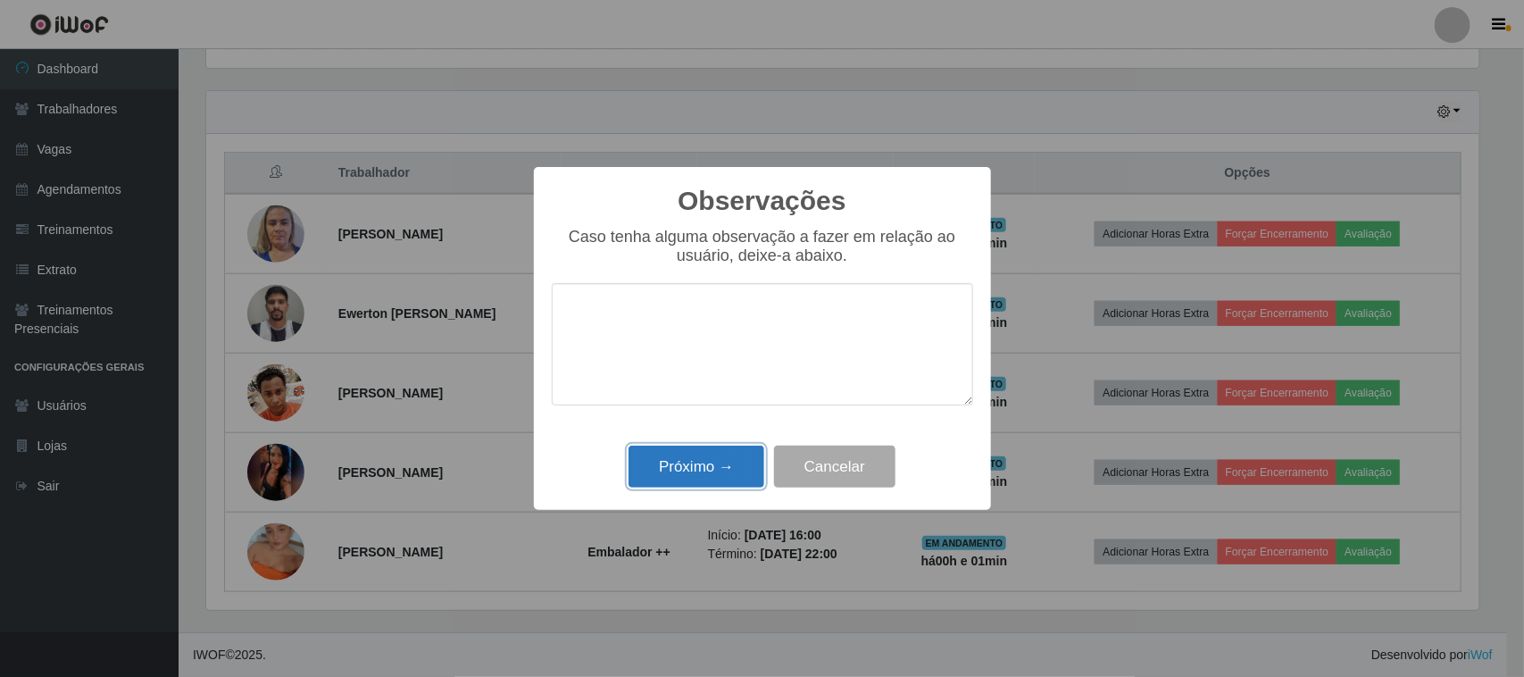
click at [734, 469] on button "Próximo →" at bounding box center [697, 467] width 136 height 42
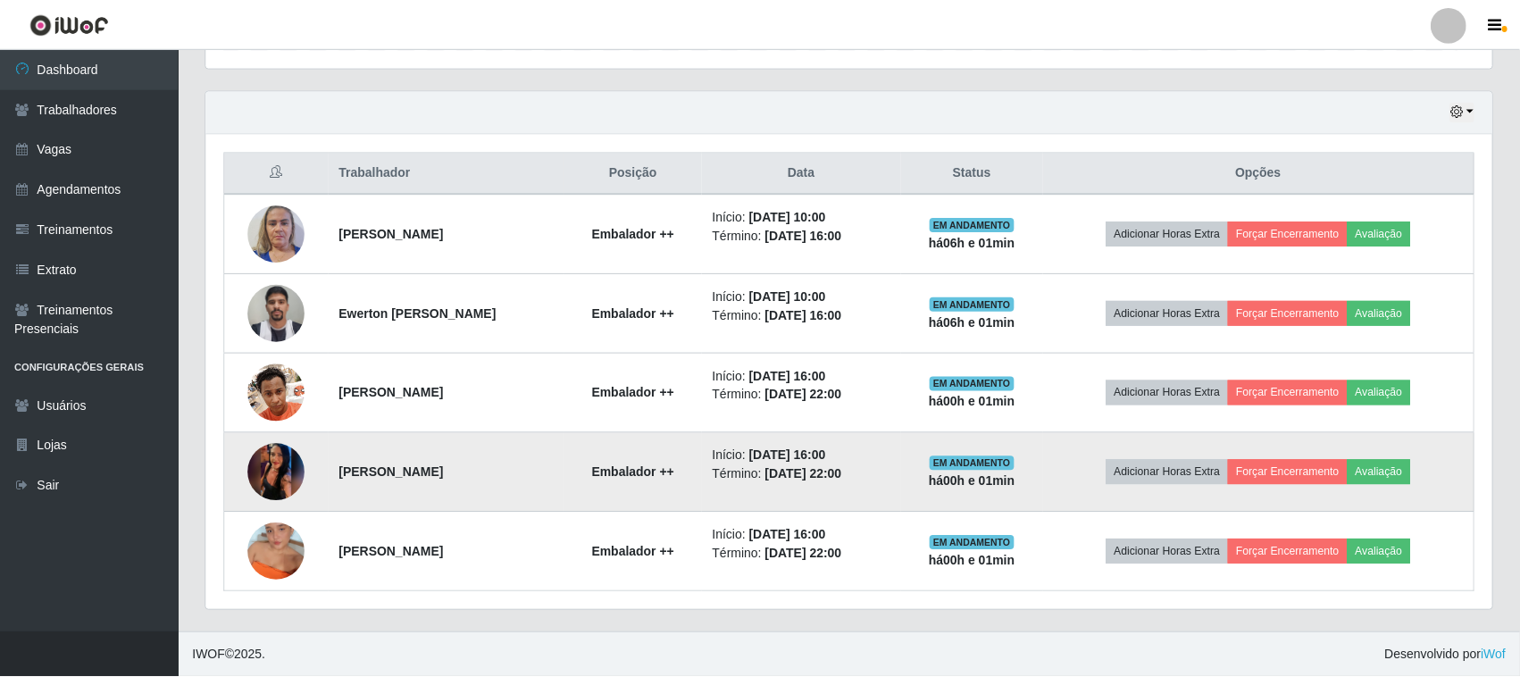
scroll to position [371, 1286]
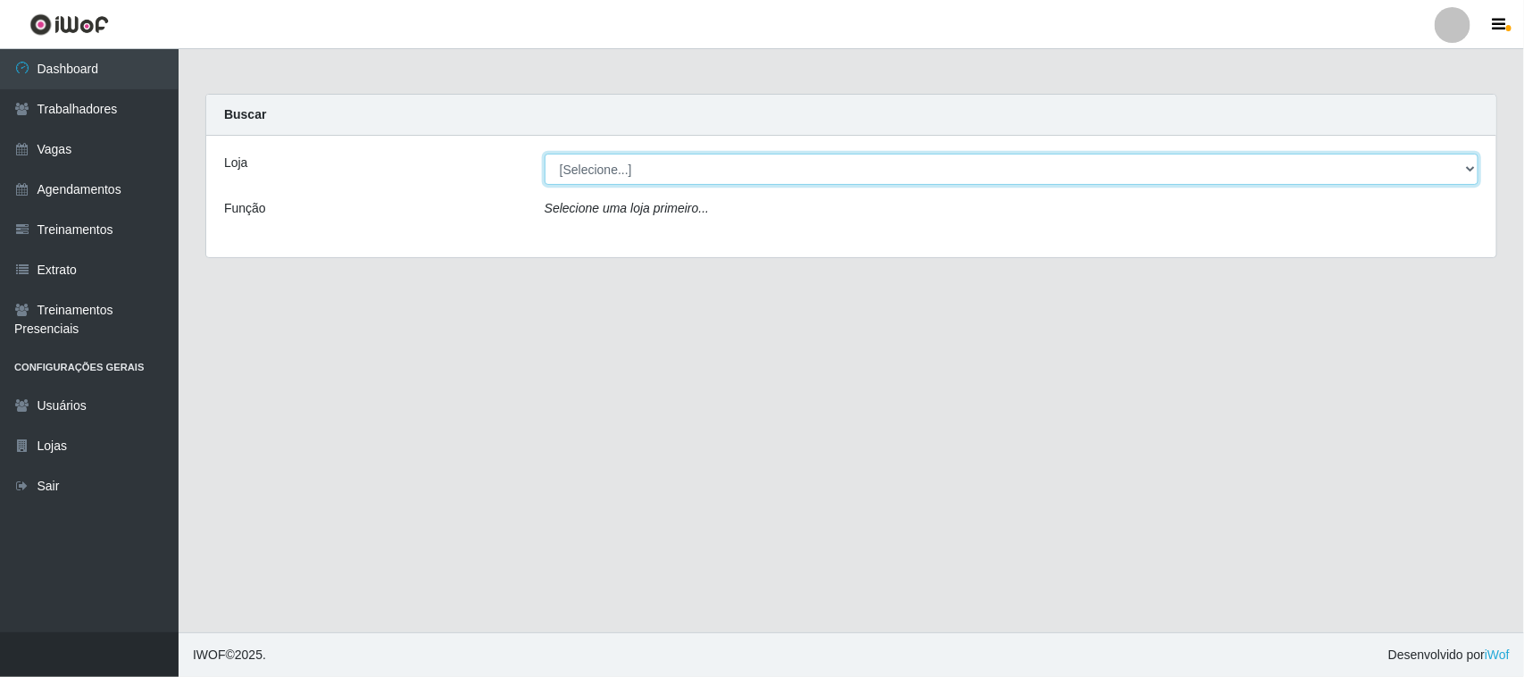
click at [808, 171] on select "[Selecione...] Nordestão - Nova Parnamirim" at bounding box center [1012, 169] width 934 height 31
select select "382"
click at [545, 154] on select "[Selecione...] Nordestão - Nova Parnamirim" at bounding box center [1012, 169] width 934 height 31
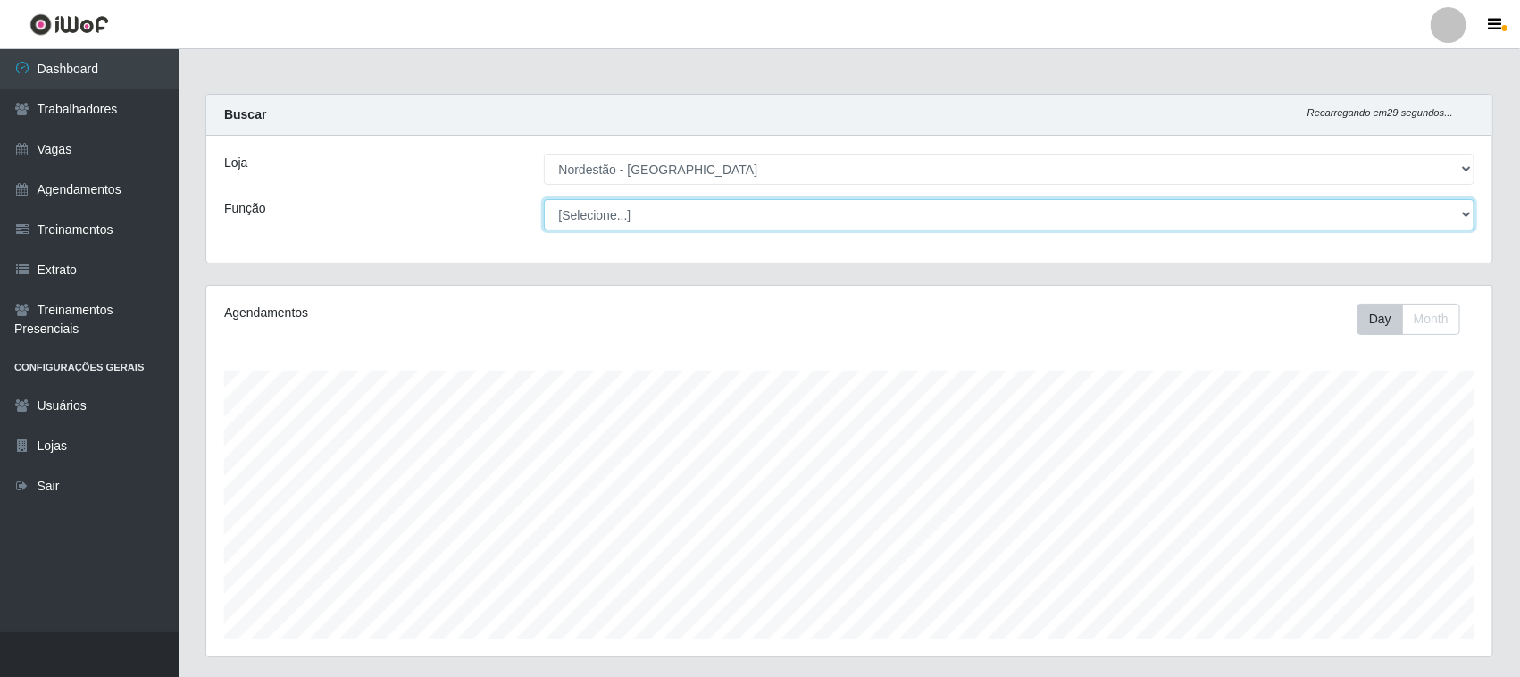
scroll to position [371, 1286]
click at [781, 223] on select "[Selecione...] Balconista de Padaria Balconista de Padaria + Balconista de Pada…" at bounding box center [1009, 214] width 931 height 31
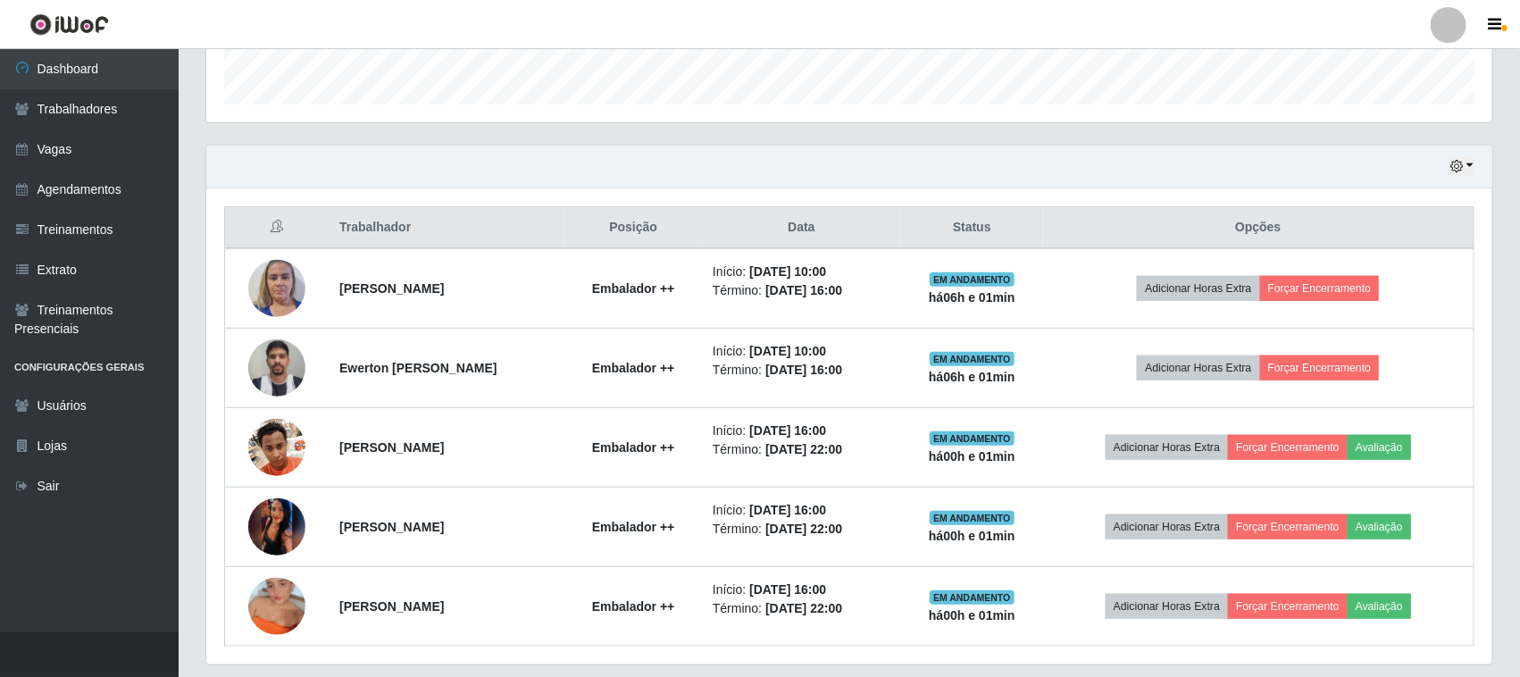
scroll to position [558, 0]
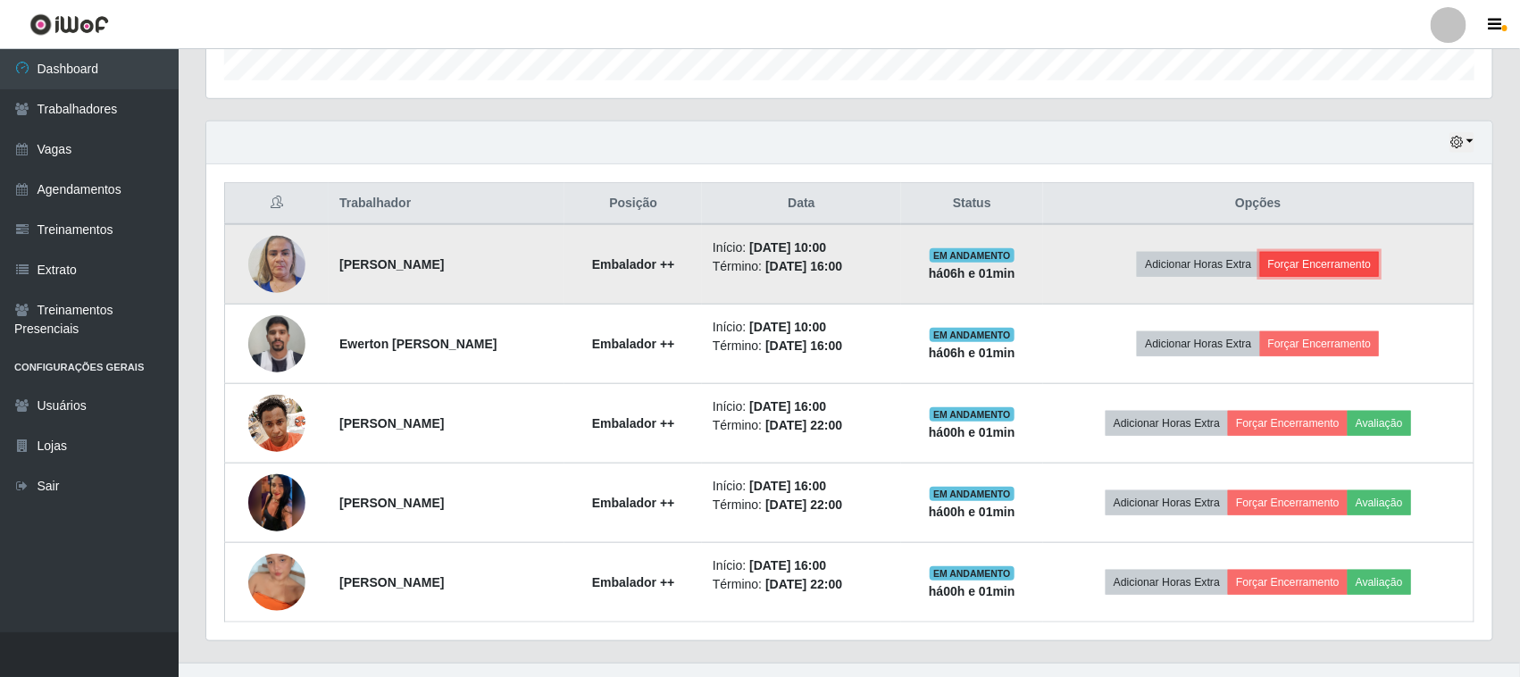
click at [1347, 264] on button "Forçar Encerramento" at bounding box center [1320, 264] width 120 height 25
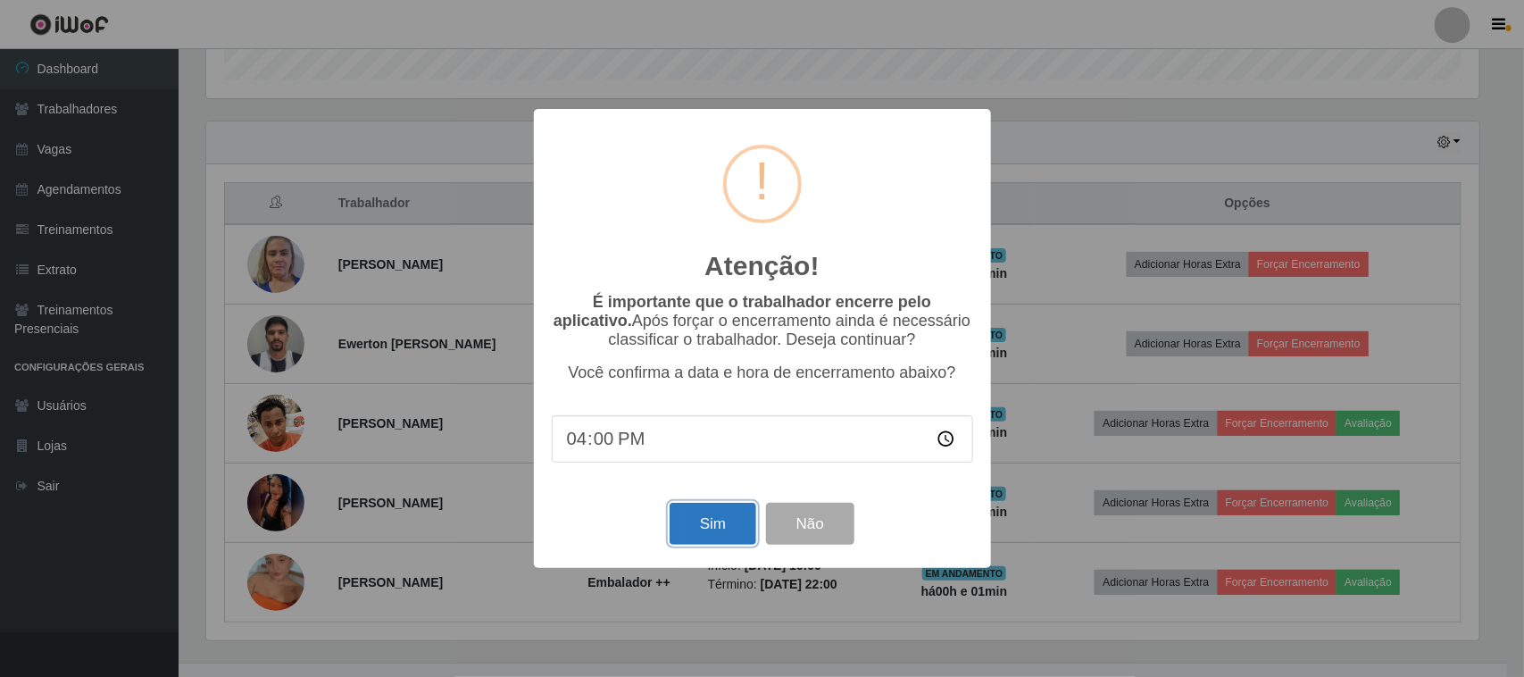
click at [741, 524] on button "Sim" at bounding box center [713, 524] width 87 height 42
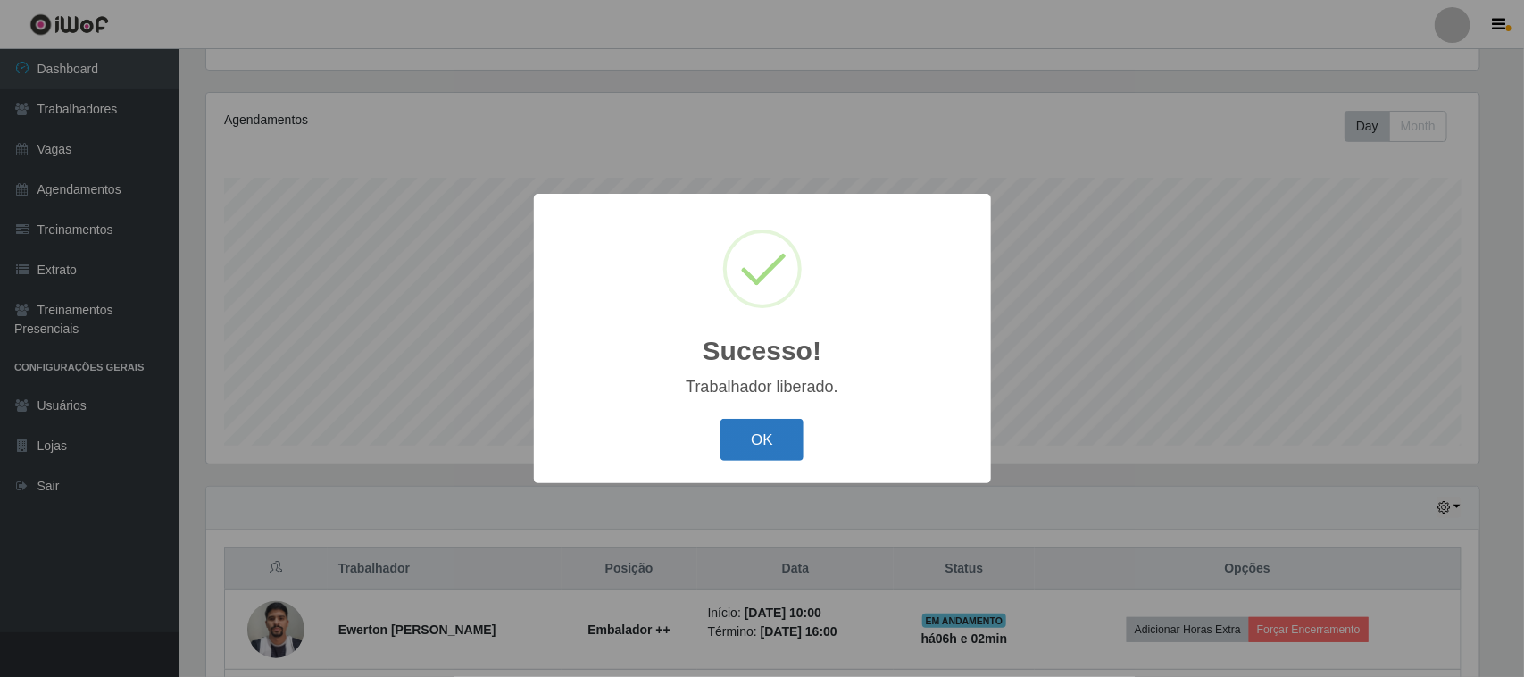
click at [755, 448] on button "OK" at bounding box center [762, 440] width 83 height 42
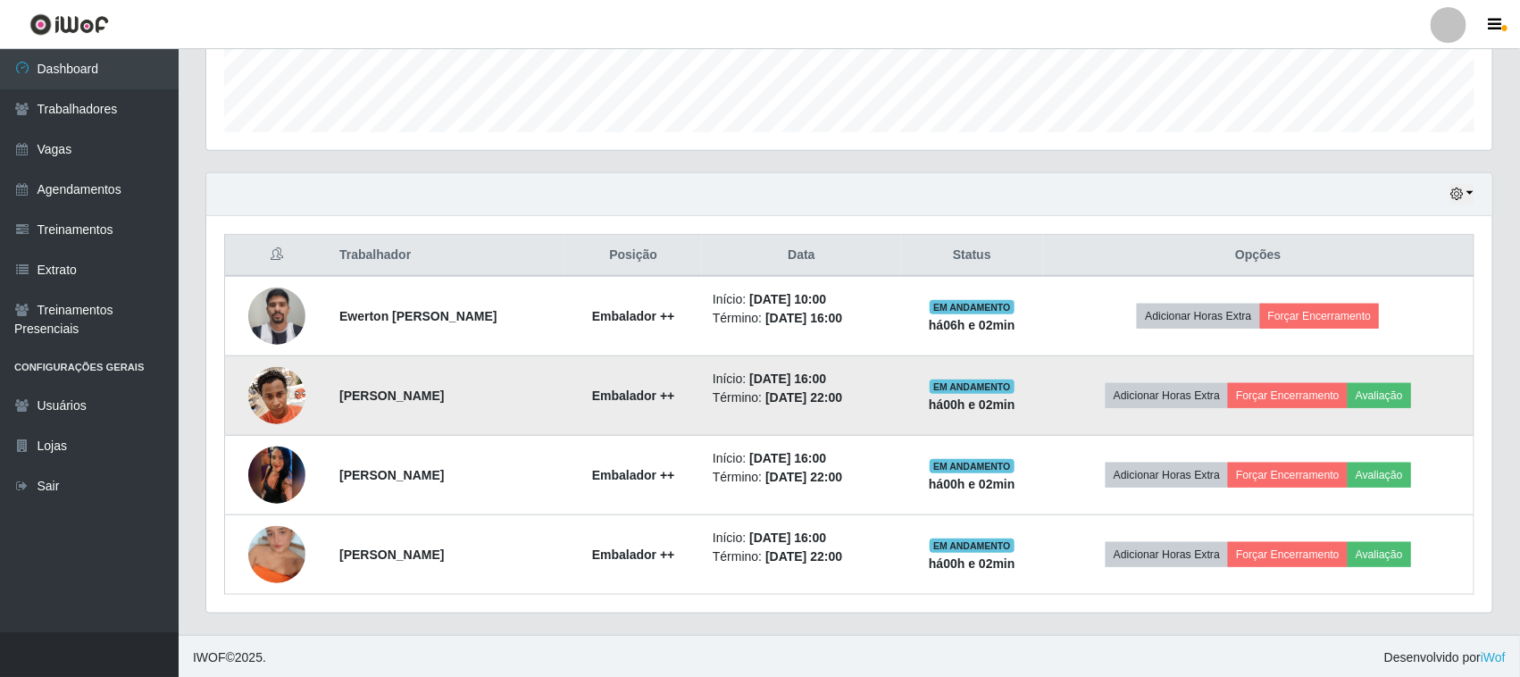
scroll to position [511, 0]
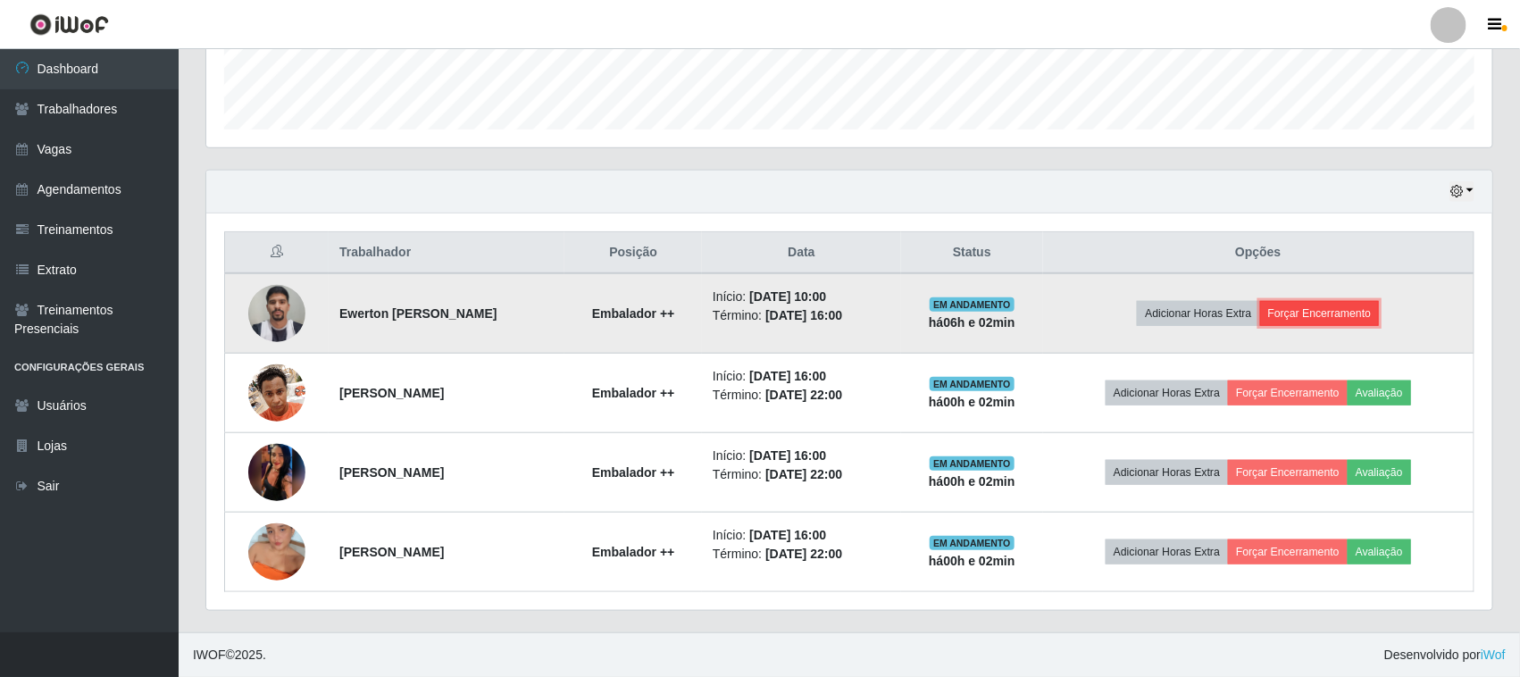
click at [1335, 306] on button "Forçar Encerramento" at bounding box center [1320, 313] width 120 height 25
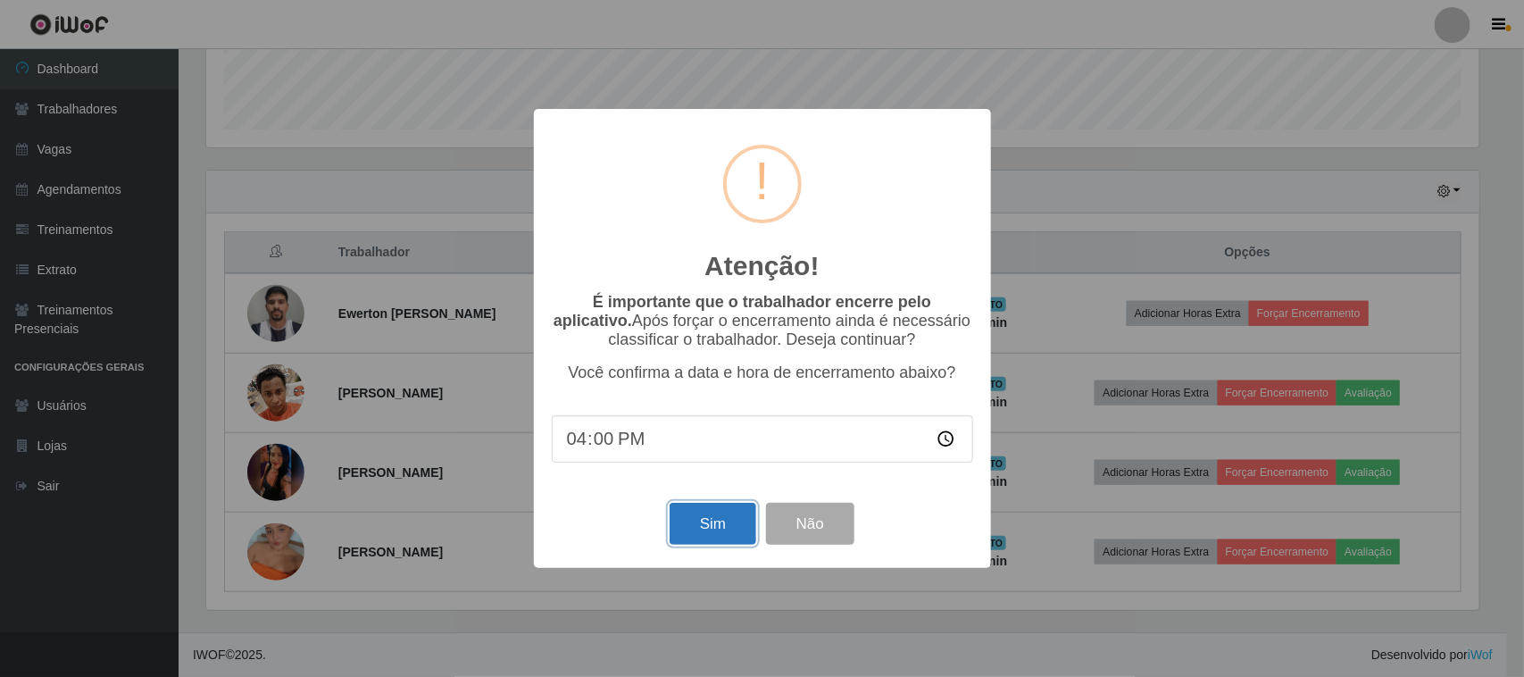
click at [702, 538] on button "Sim" at bounding box center [713, 524] width 87 height 42
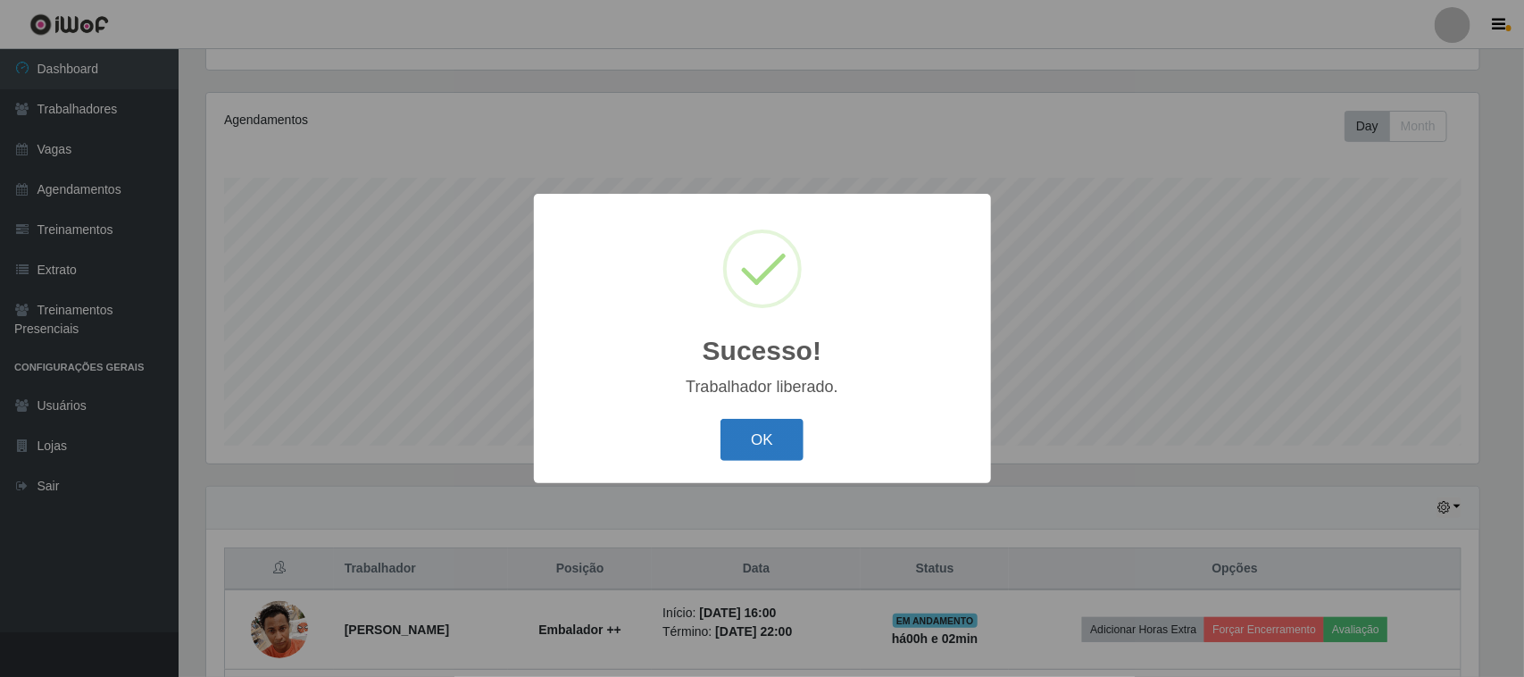
click at [770, 439] on button "OK" at bounding box center [762, 440] width 83 height 42
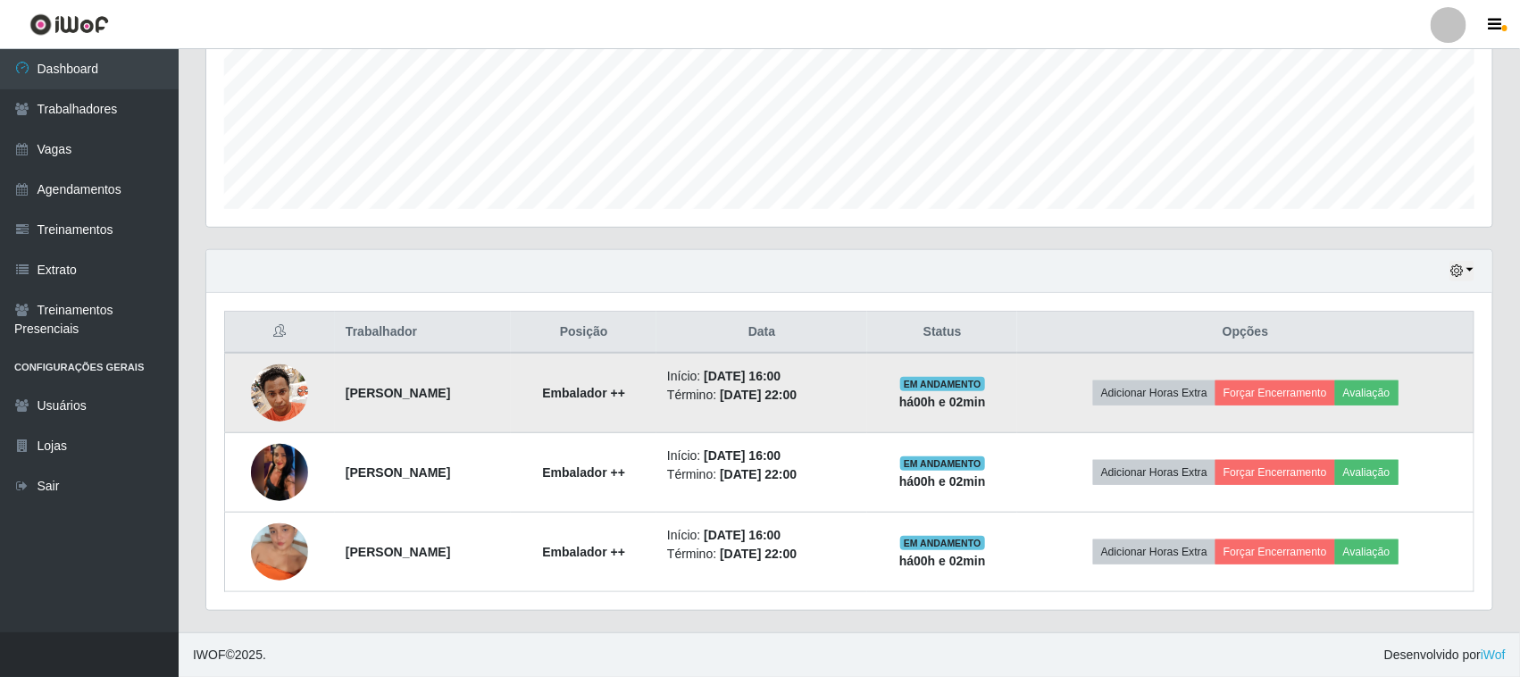
scroll to position [431, 0]
